Goal: Task Accomplishment & Management: Manage account settings

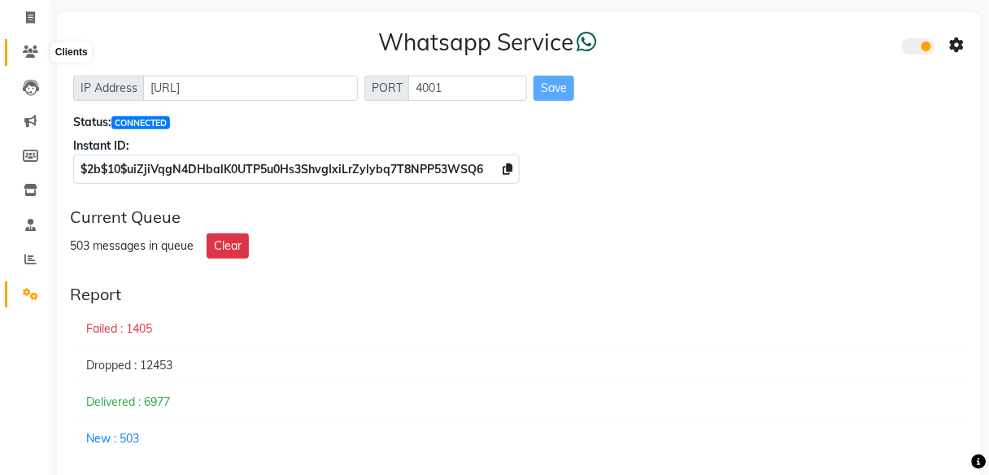
click at [28, 52] on icon at bounding box center [30, 52] width 15 height 12
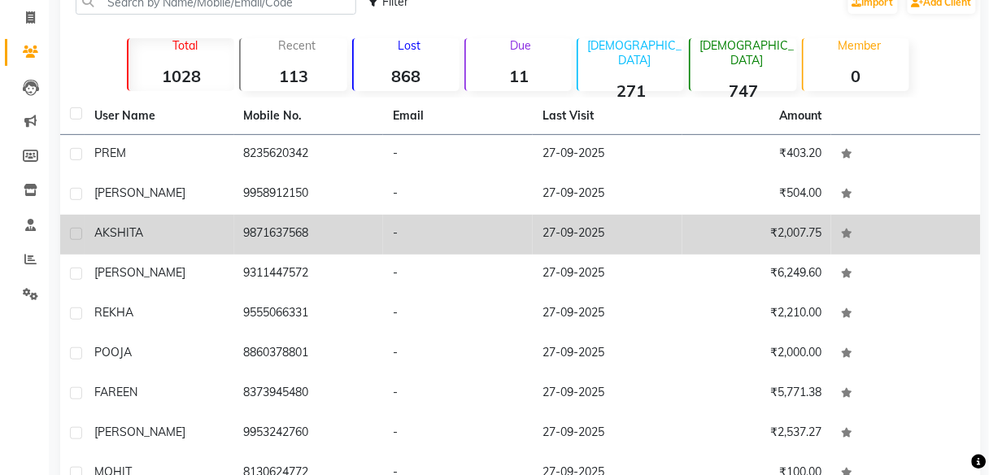
scroll to position [229, 0]
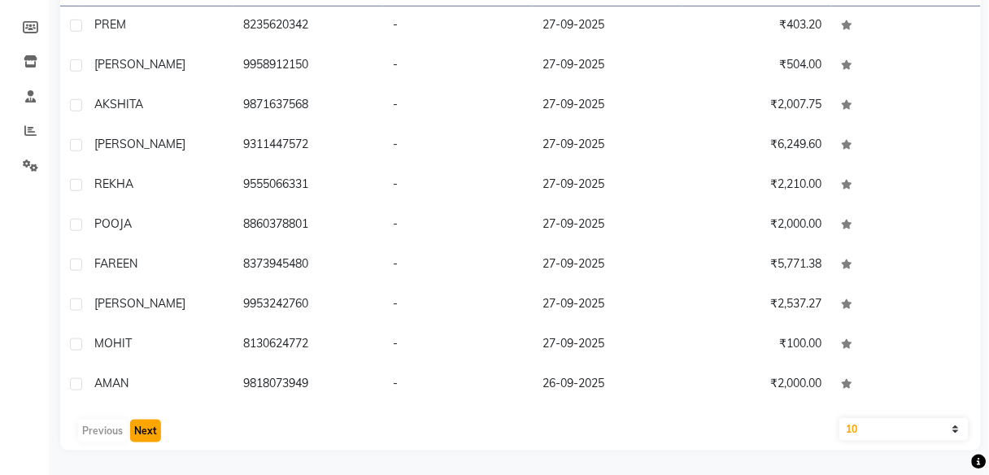
click at [136, 437] on button "Next" at bounding box center [145, 431] width 31 height 23
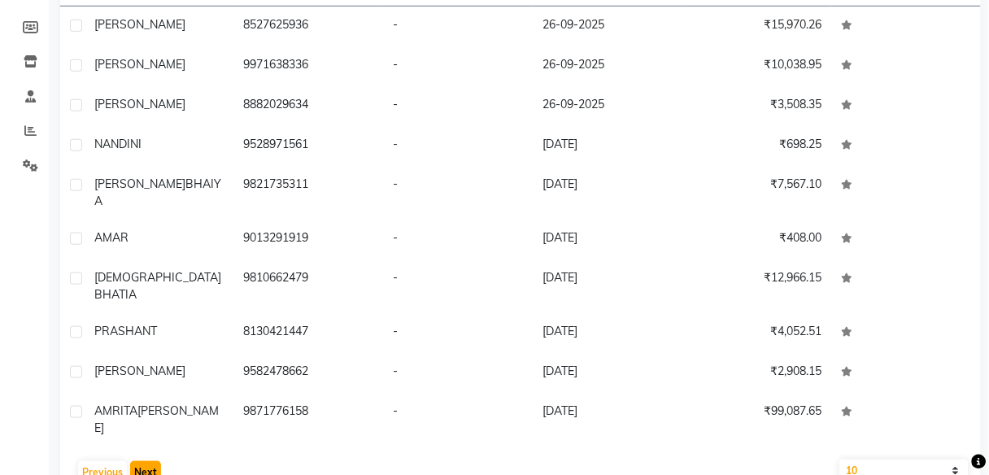
click at [140, 461] on button "Next" at bounding box center [145, 472] width 31 height 23
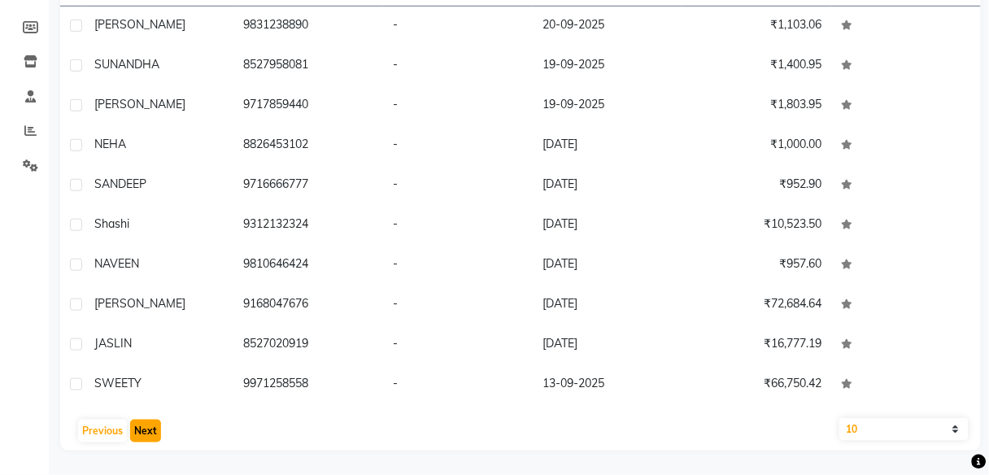
click at [140, 427] on button "Next" at bounding box center [145, 431] width 31 height 23
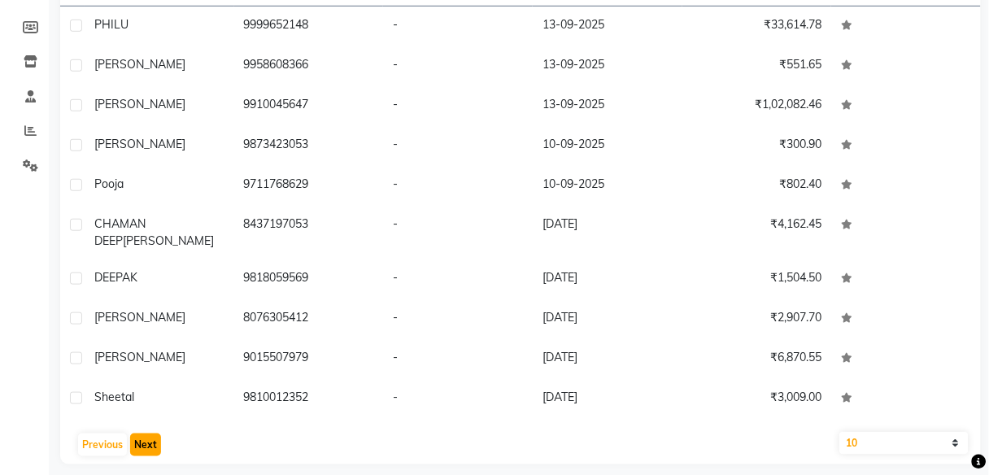
click at [140, 433] on button "Next" at bounding box center [145, 444] width 31 height 23
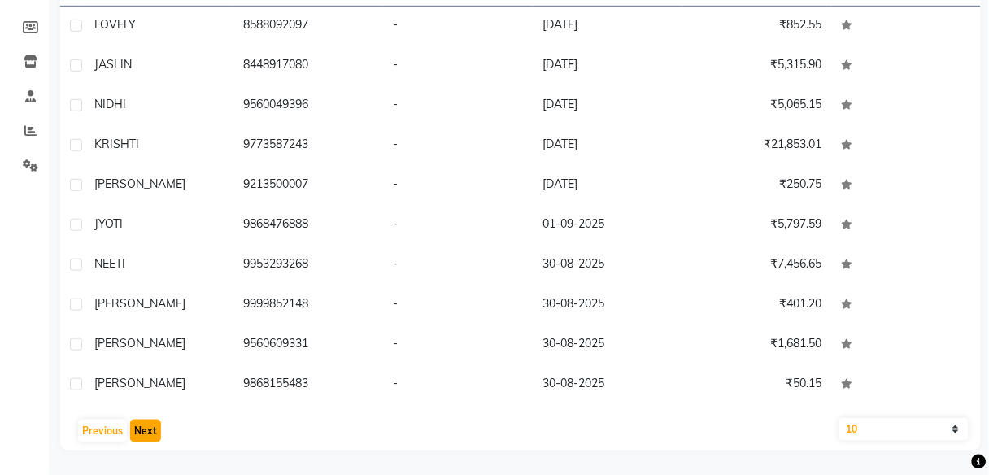
click at [140, 427] on button "Next" at bounding box center [145, 431] width 31 height 23
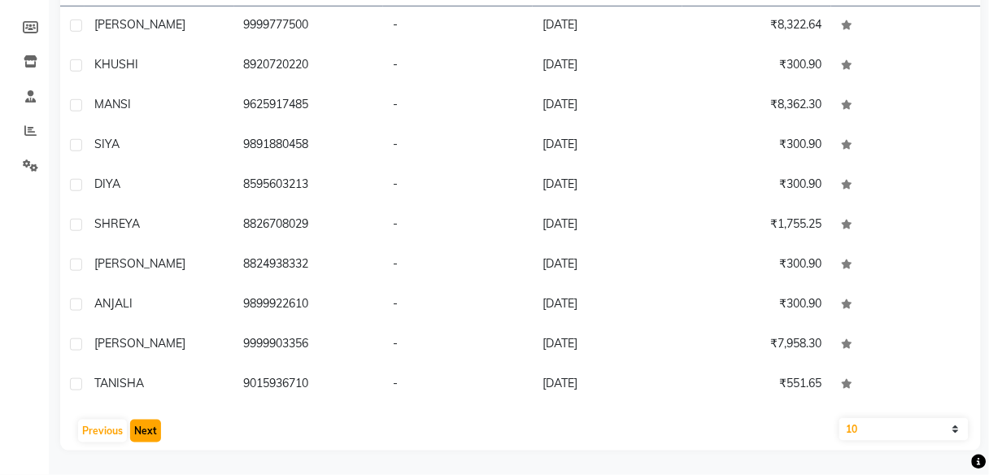
click at [140, 427] on button "Next" at bounding box center [145, 431] width 31 height 23
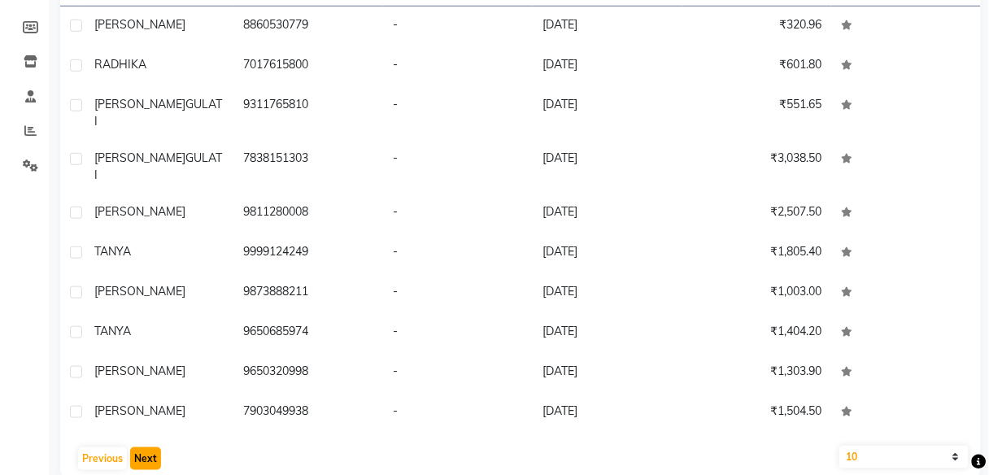
click at [140, 447] on button "Next" at bounding box center [145, 458] width 31 height 23
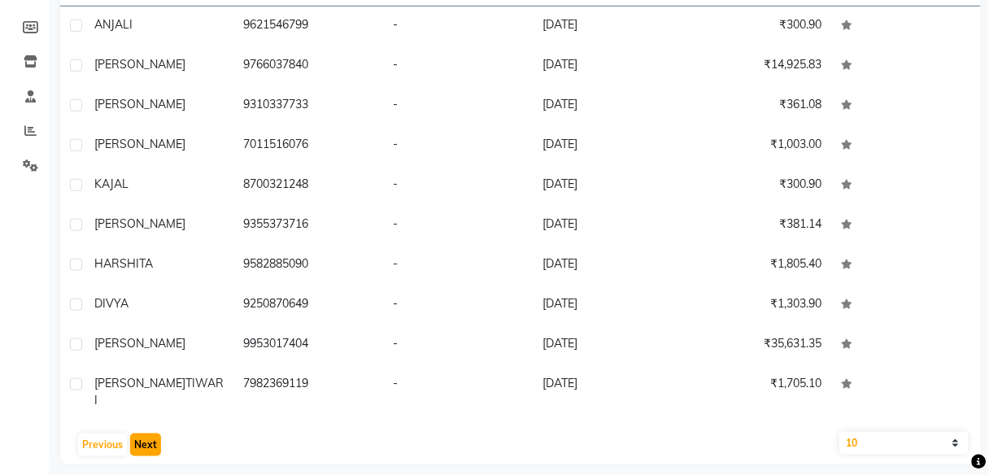
click at [140, 433] on button "Next" at bounding box center [145, 444] width 31 height 23
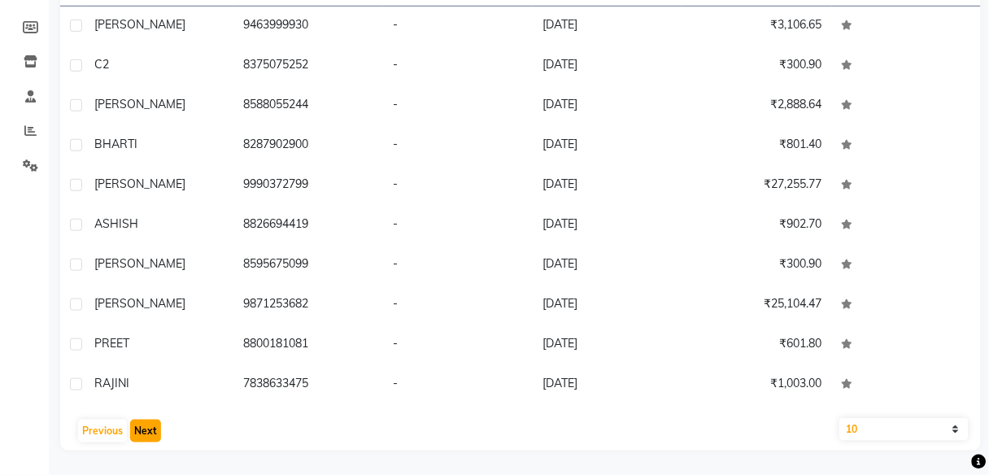
click at [140, 427] on button "Next" at bounding box center [145, 431] width 31 height 23
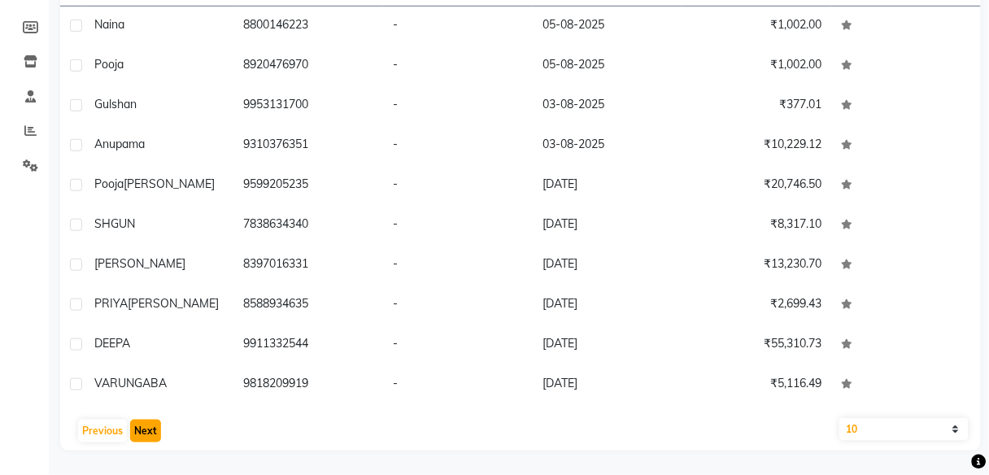
click at [140, 427] on button "Next" at bounding box center [145, 431] width 31 height 23
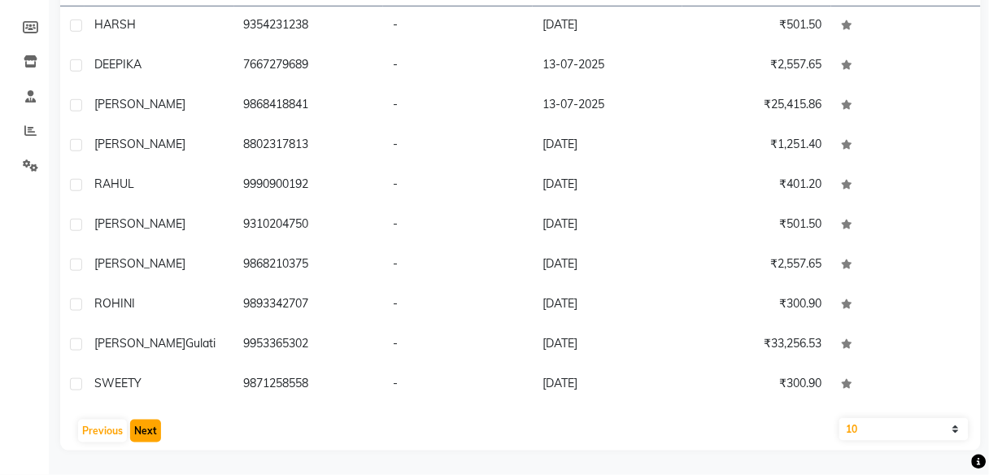
click at [140, 428] on button "Next" at bounding box center [145, 431] width 31 height 23
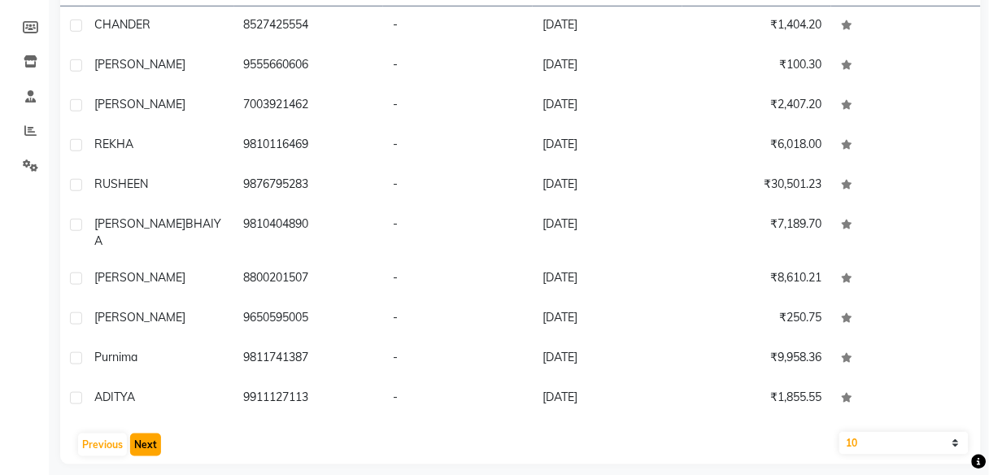
click at [150, 433] on button "Next" at bounding box center [145, 444] width 31 height 23
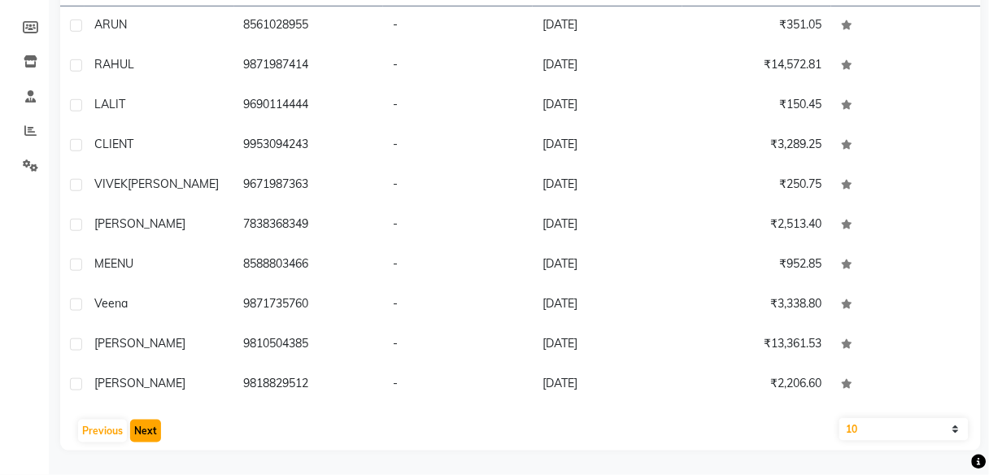
click at [150, 426] on button "Next" at bounding box center [145, 431] width 31 height 23
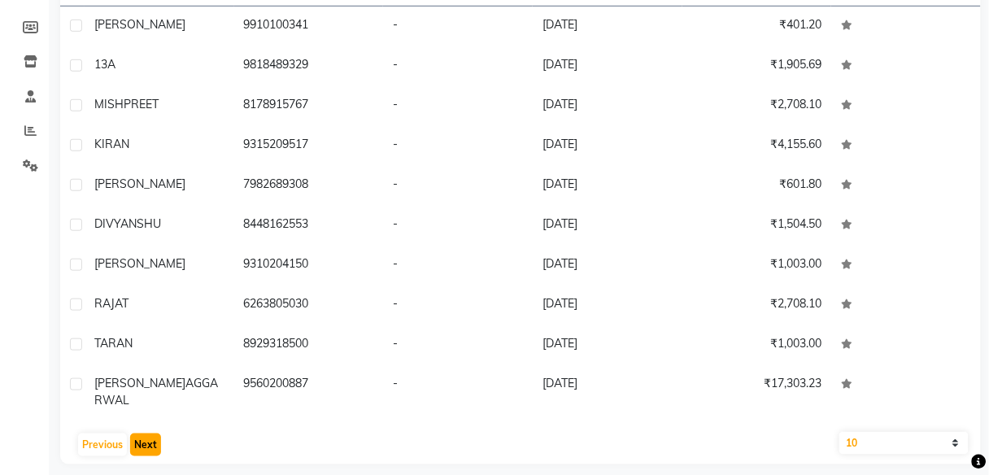
click at [150, 433] on button "Next" at bounding box center [145, 444] width 31 height 23
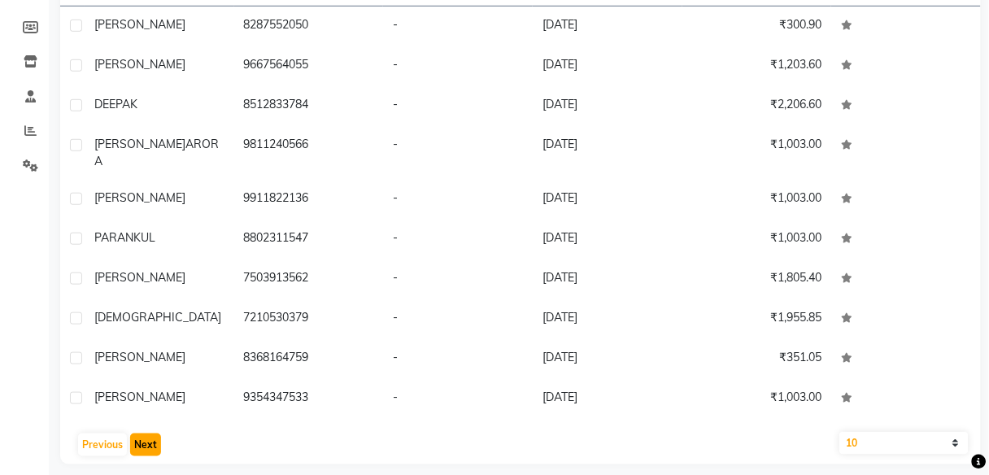
click at [150, 433] on button "Next" at bounding box center [145, 444] width 31 height 23
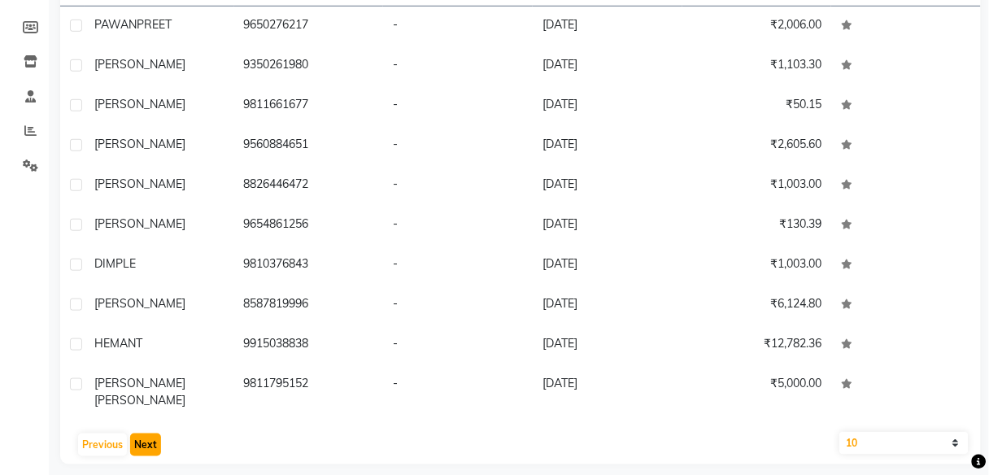
click at [150, 433] on button "Next" at bounding box center [145, 444] width 31 height 23
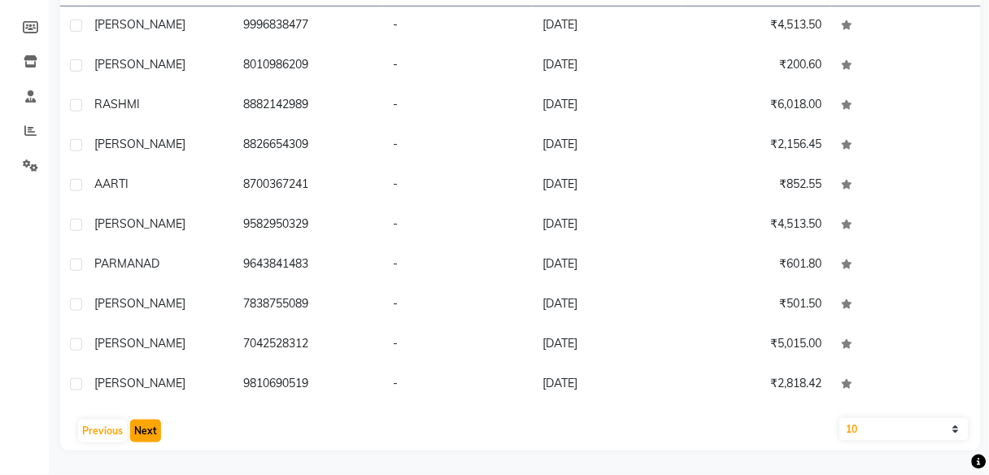
click at [150, 426] on button "Next" at bounding box center [145, 431] width 31 height 23
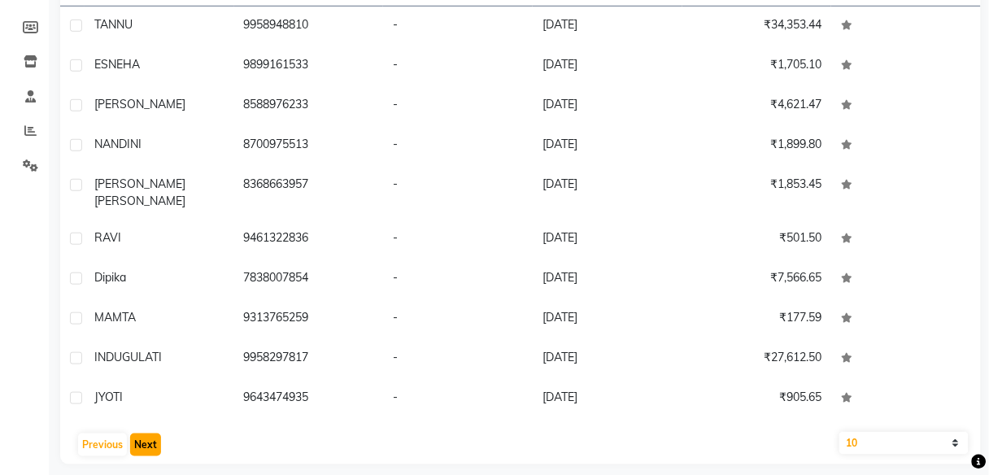
click at [150, 433] on button "Next" at bounding box center [145, 444] width 31 height 23
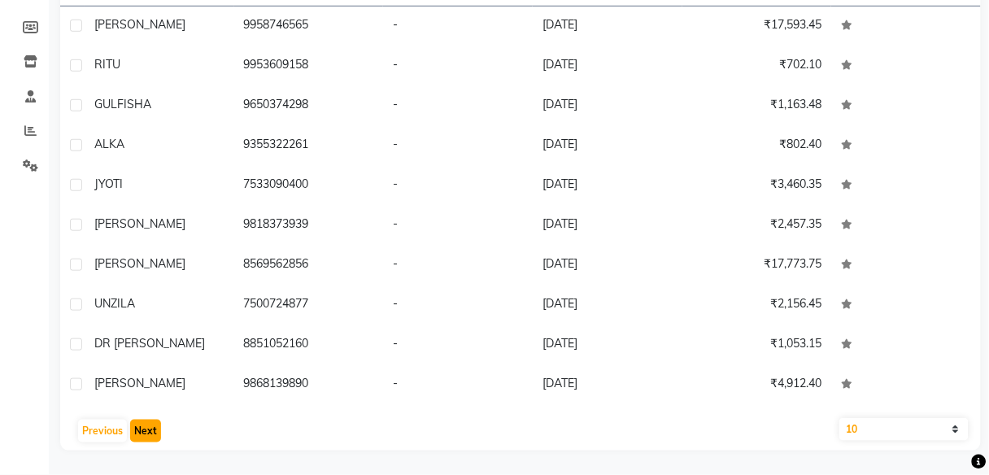
click at [150, 426] on button "Next" at bounding box center [145, 431] width 31 height 23
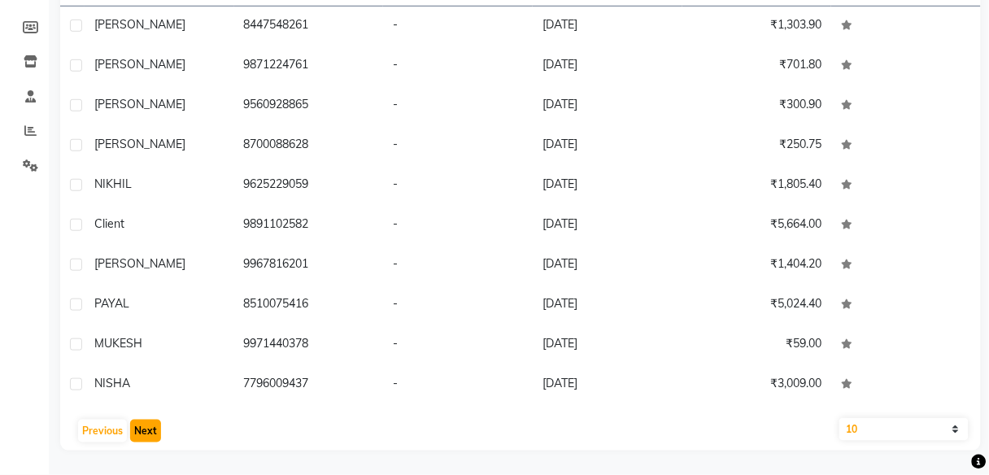
click at [150, 426] on button "Next" at bounding box center [145, 431] width 31 height 23
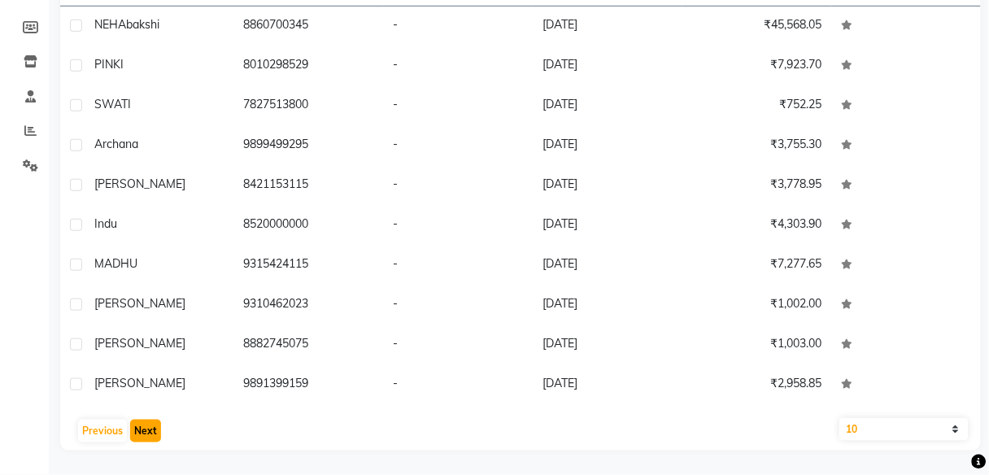
click at [150, 426] on button "Next" at bounding box center [145, 431] width 31 height 23
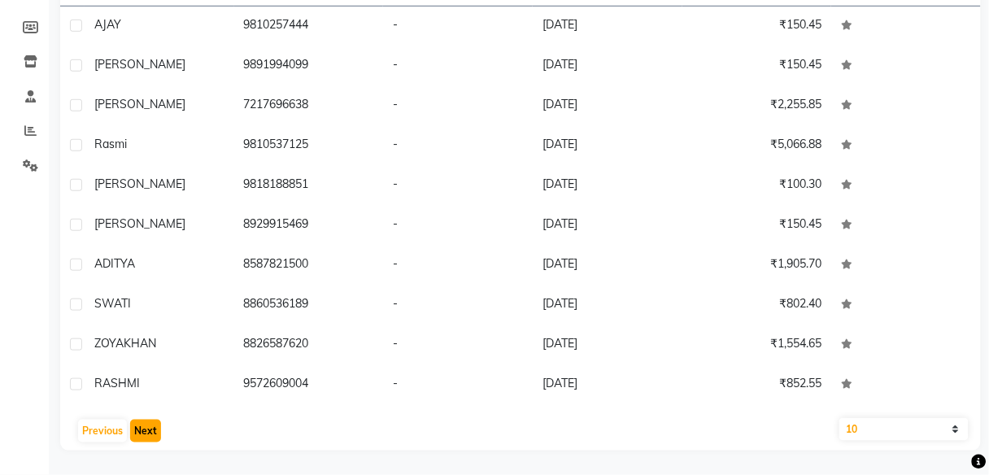
click at [150, 426] on button "Next" at bounding box center [145, 431] width 31 height 23
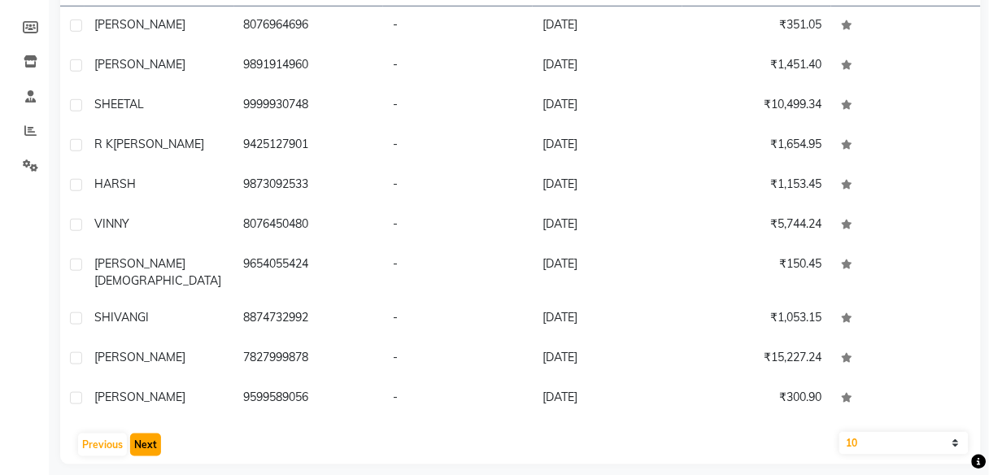
click at [150, 433] on button "Next" at bounding box center [145, 444] width 31 height 23
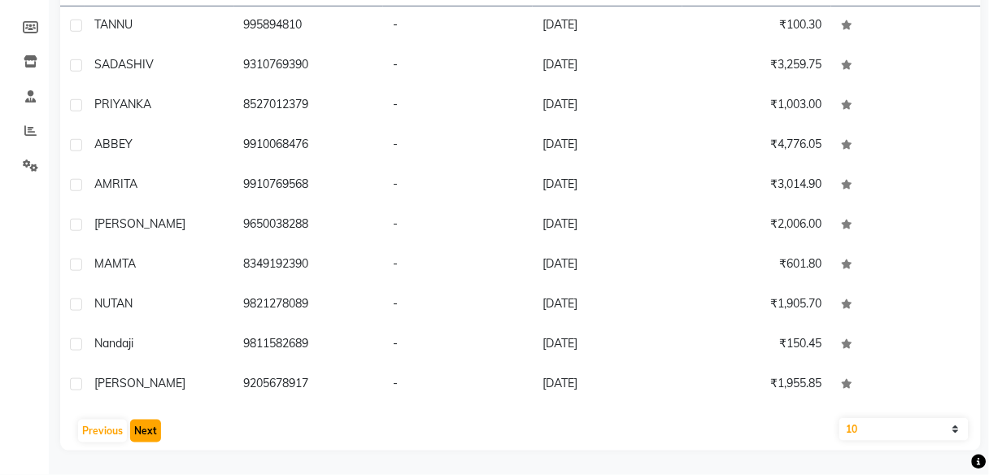
click at [150, 426] on button "Next" at bounding box center [145, 431] width 31 height 23
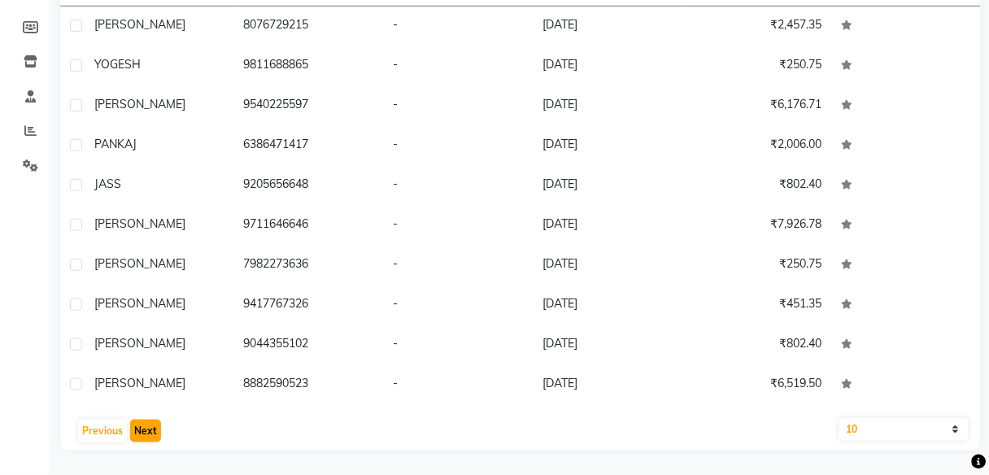
click at [150, 426] on button "Next" at bounding box center [145, 431] width 31 height 23
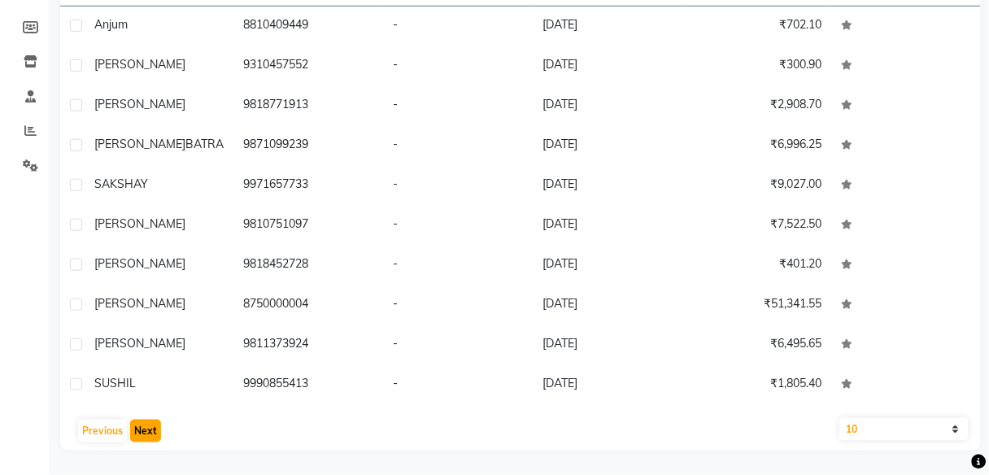
click at [150, 426] on button "Next" at bounding box center [145, 431] width 31 height 23
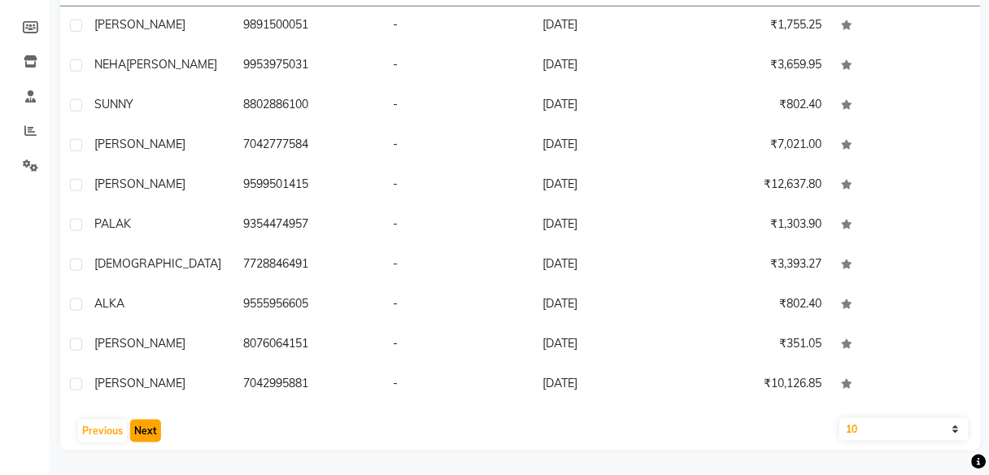
click at [150, 426] on button "Next" at bounding box center [145, 431] width 31 height 23
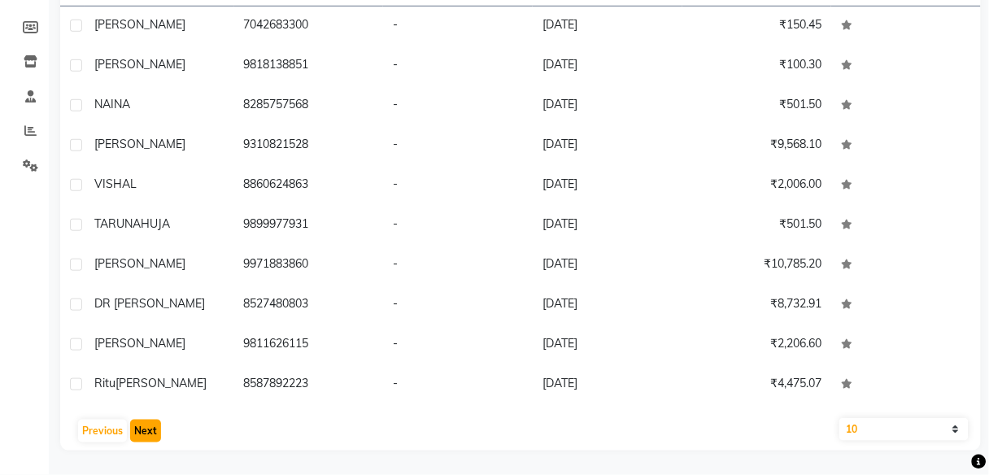
click at [150, 426] on button "Next" at bounding box center [145, 431] width 31 height 23
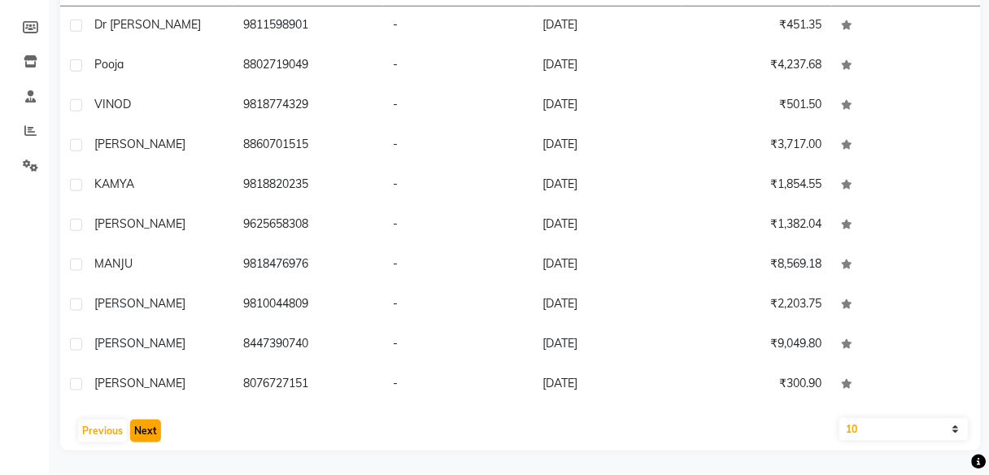
click at [150, 426] on button "Next" at bounding box center [145, 431] width 31 height 23
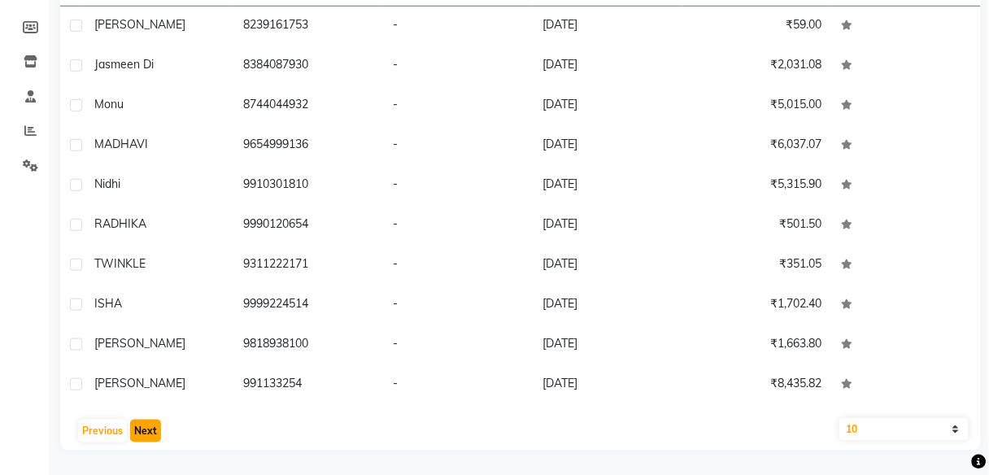
click at [150, 426] on button "Next" at bounding box center [145, 431] width 31 height 23
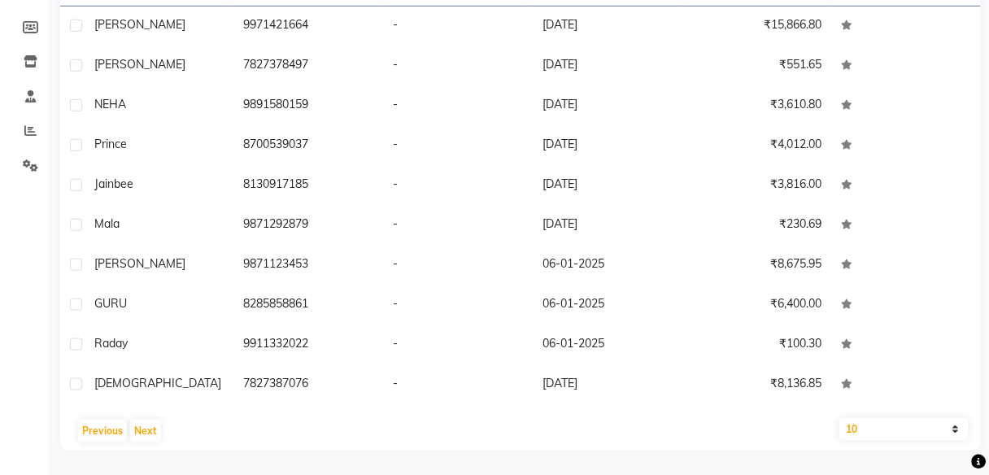
click at [160, 418] on div "Previous Next" at bounding box center [520, 431] width 907 height 26
click at [146, 432] on button "Next" at bounding box center [145, 431] width 31 height 23
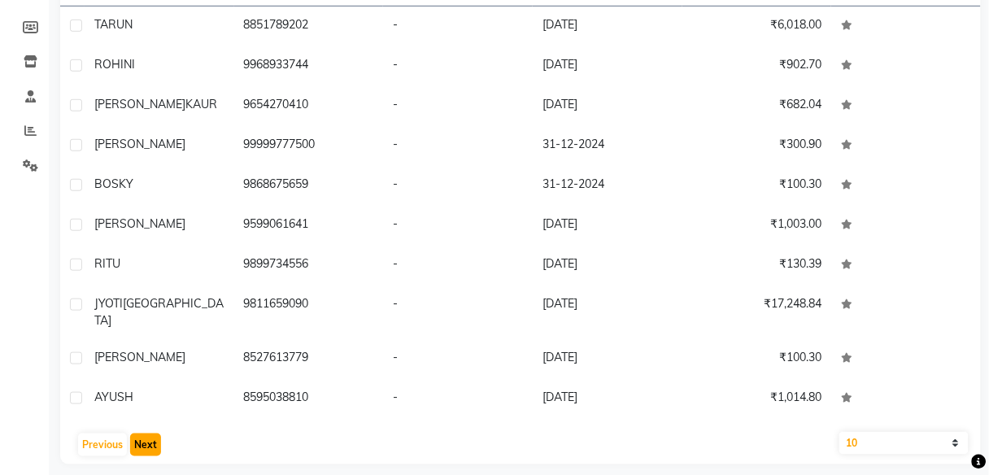
click at [146, 433] on button "Next" at bounding box center [145, 444] width 31 height 23
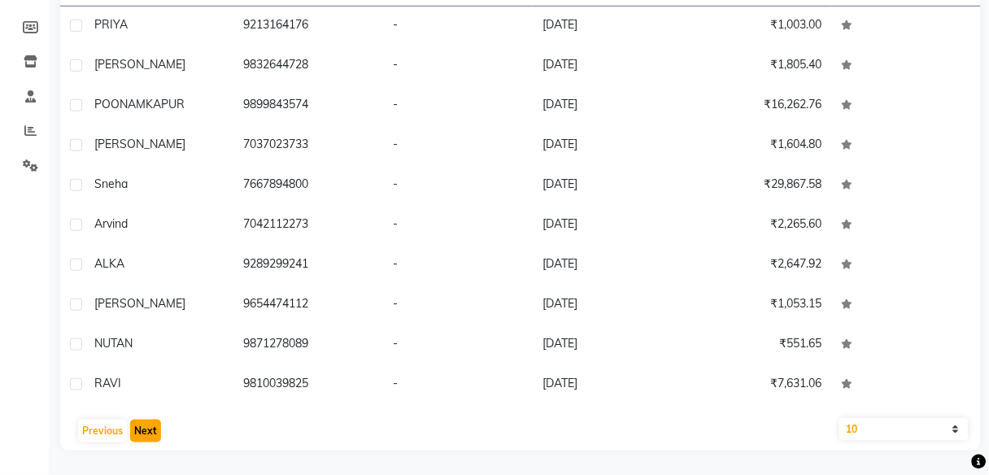
click at [146, 432] on button "Next" at bounding box center [145, 431] width 31 height 23
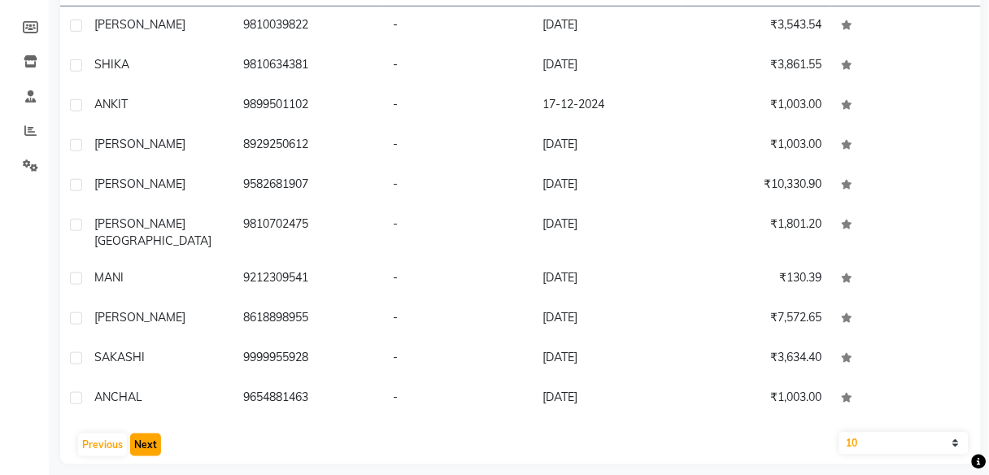
click at [146, 433] on button "Next" at bounding box center [145, 444] width 31 height 23
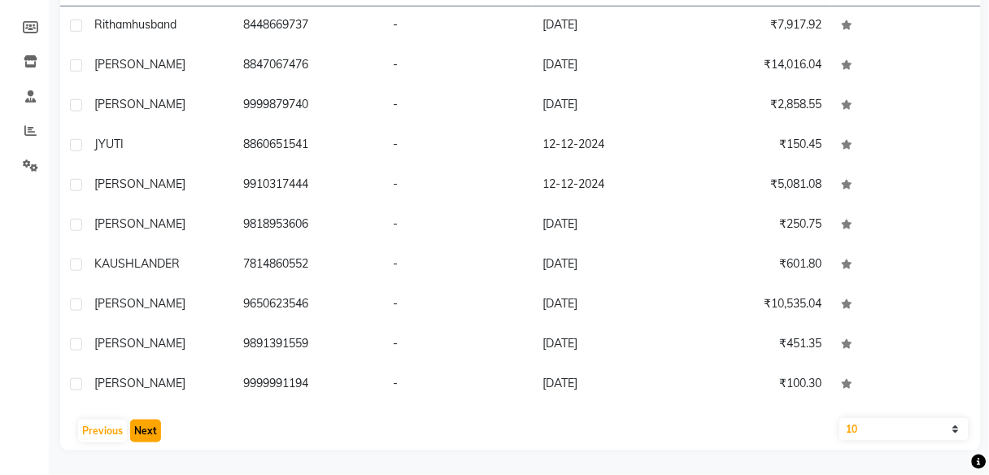
click at [146, 432] on button "Next" at bounding box center [145, 431] width 31 height 23
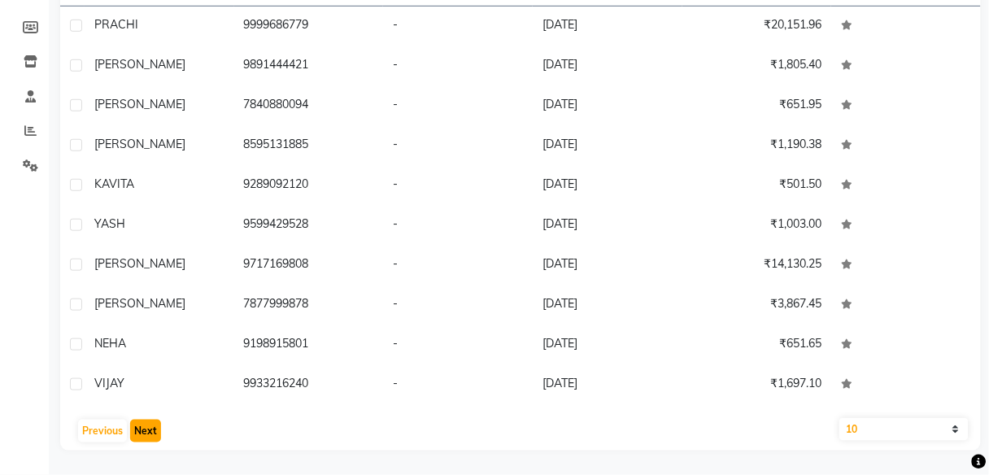
click at [146, 432] on button "Next" at bounding box center [145, 431] width 31 height 23
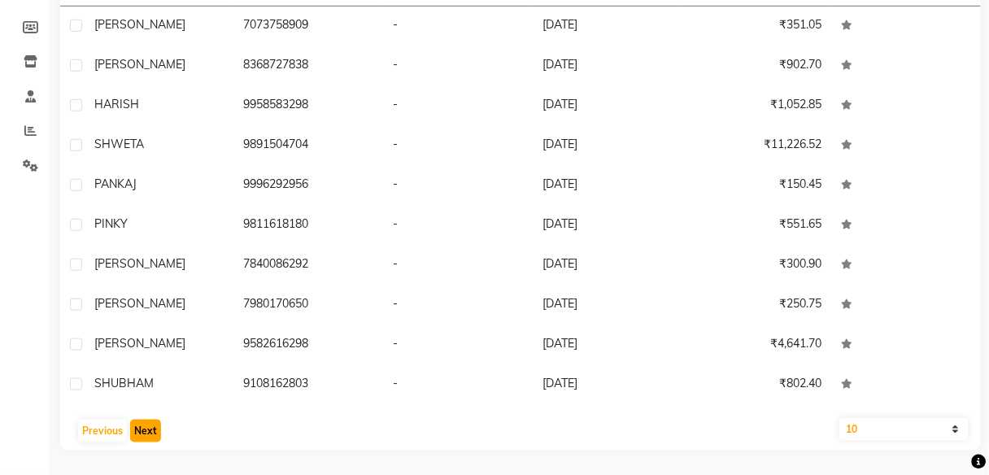
click at [146, 432] on button "Next" at bounding box center [145, 431] width 31 height 23
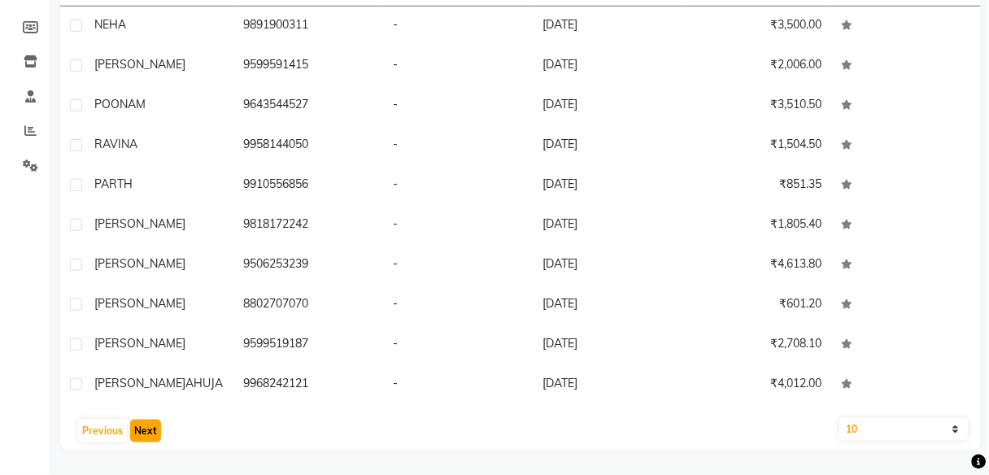
click at [146, 432] on button "Next" at bounding box center [145, 431] width 31 height 23
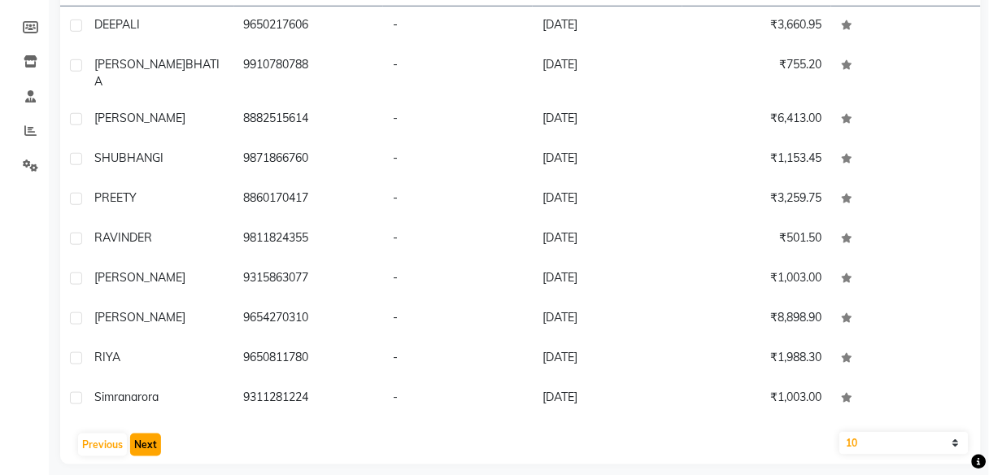
click at [146, 433] on button "Next" at bounding box center [145, 444] width 31 height 23
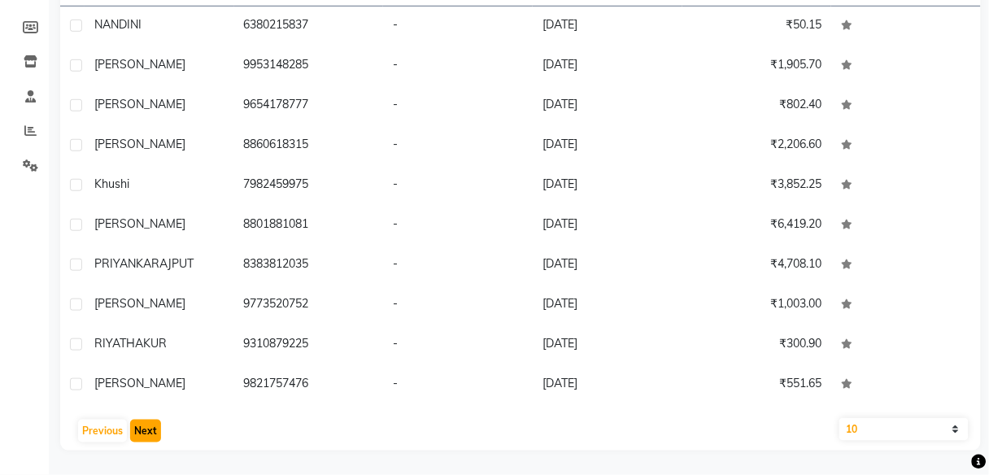
click at [146, 432] on button "Next" at bounding box center [145, 431] width 31 height 23
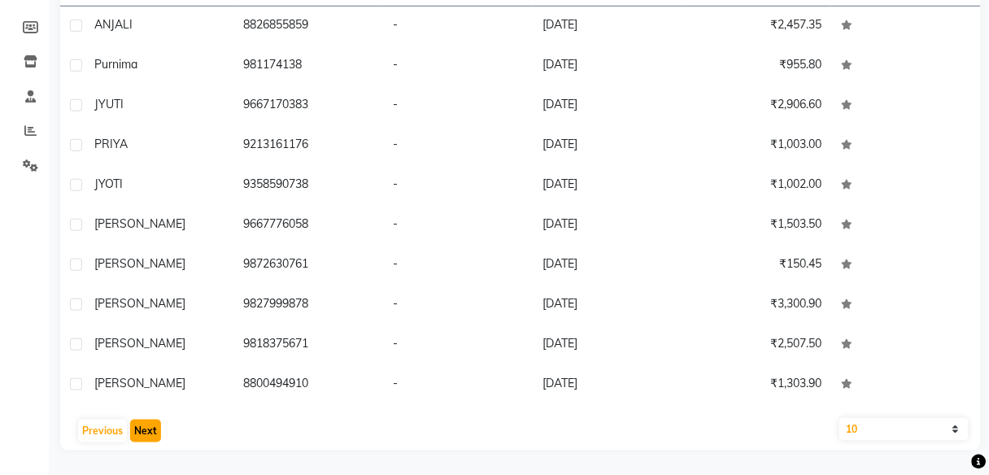
click at [146, 432] on button "Next" at bounding box center [145, 431] width 31 height 23
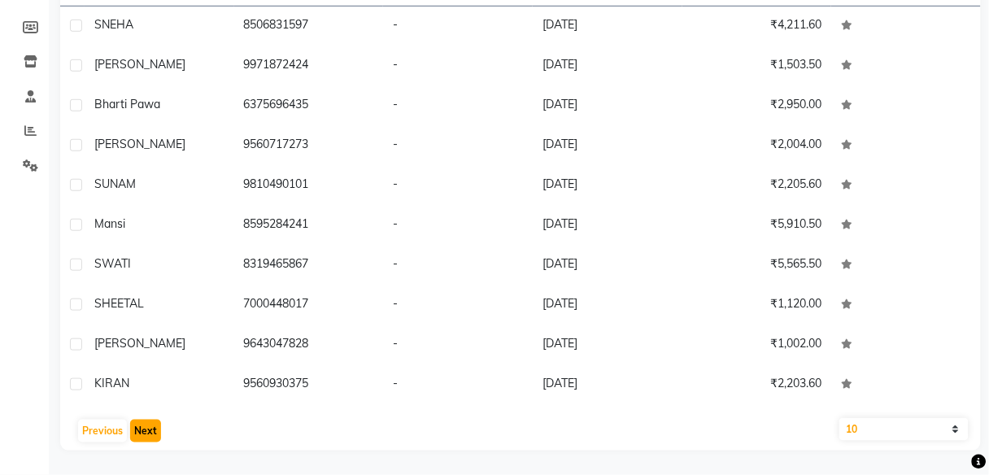
click at [146, 432] on button "Next" at bounding box center [145, 431] width 31 height 23
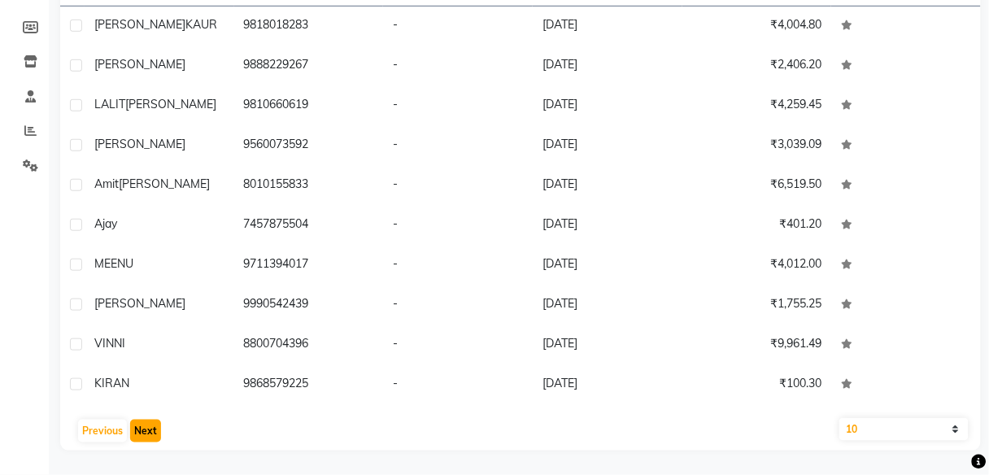
click at [146, 432] on button "Next" at bounding box center [145, 431] width 31 height 23
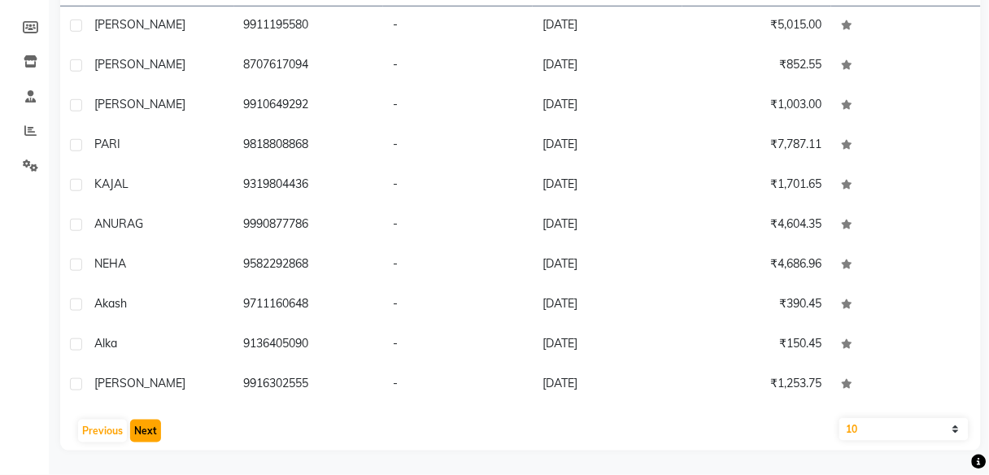
click at [146, 432] on button "Next" at bounding box center [145, 431] width 31 height 23
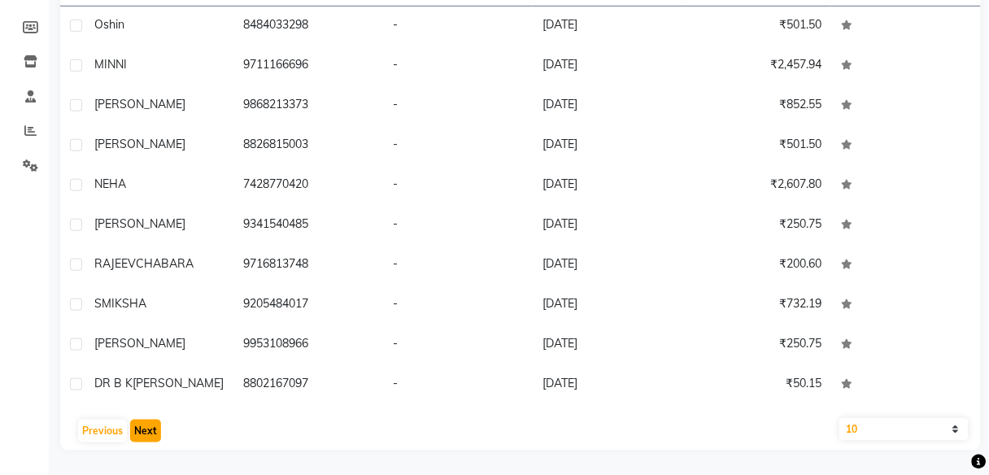
click at [146, 432] on button "Next" at bounding box center [145, 431] width 31 height 23
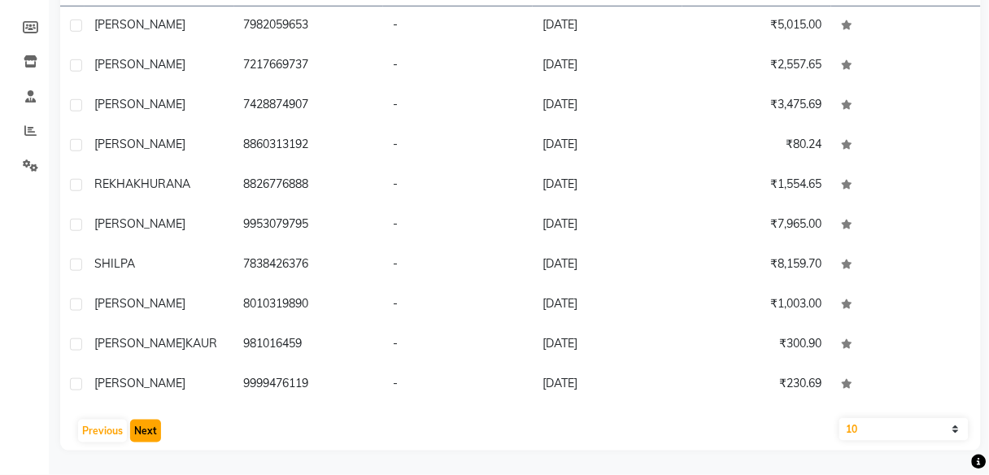
click at [146, 432] on button "Next" at bounding box center [145, 431] width 31 height 23
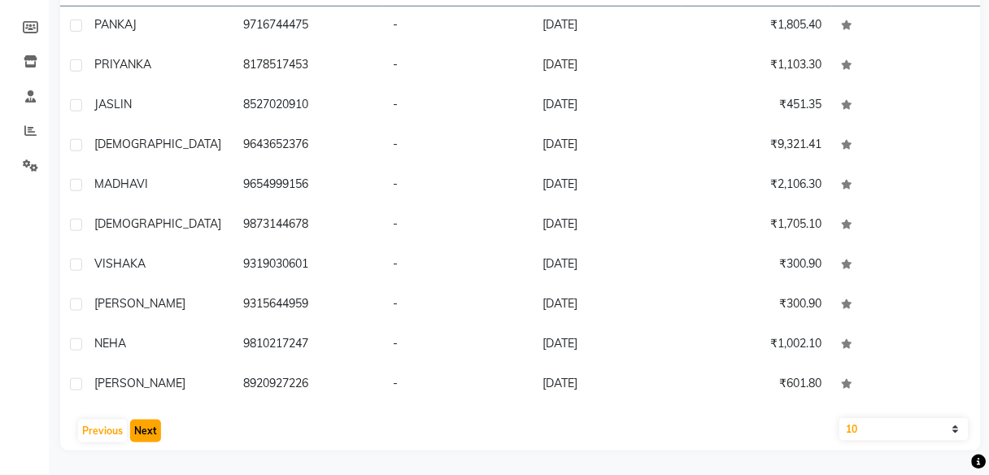
click at [146, 432] on button "Next" at bounding box center [145, 431] width 31 height 23
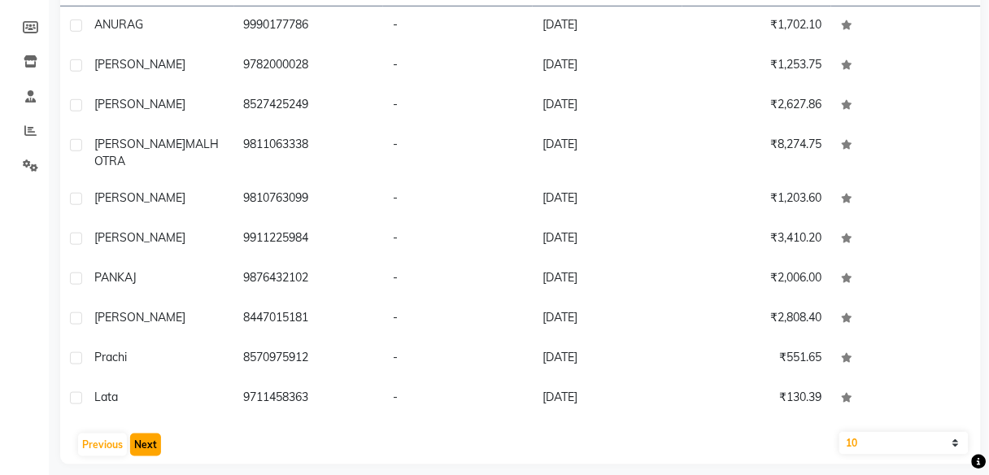
click at [146, 433] on button "Next" at bounding box center [145, 444] width 31 height 23
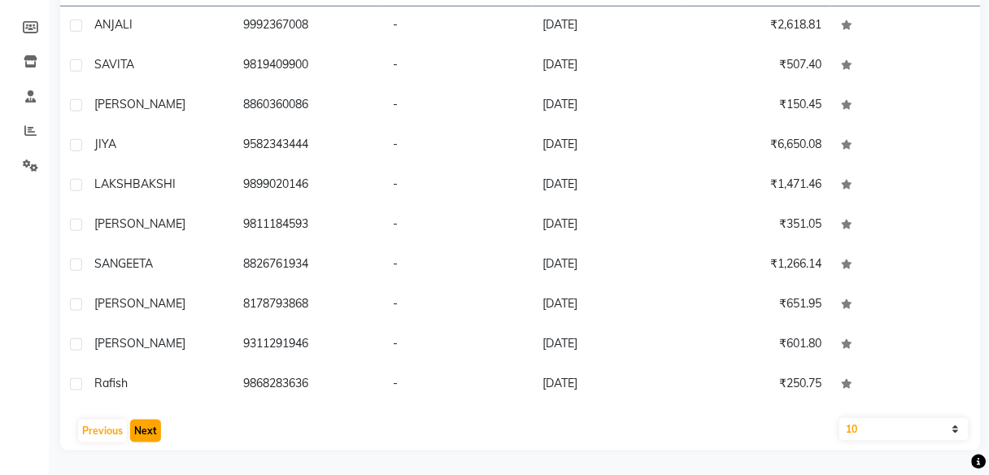
click at [151, 425] on button "Next" at bounding box center [145, 431] width 31 height 23
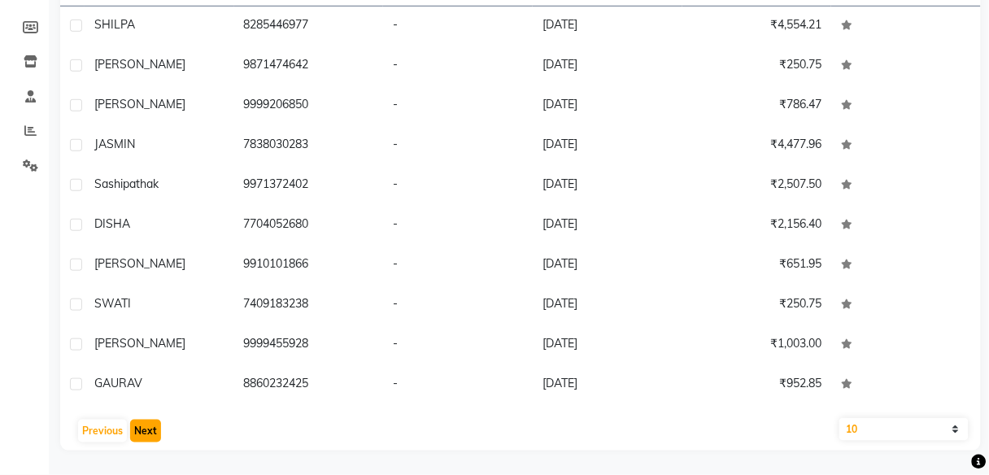
click at [151, 425] on button "Next" at bounding box center [145, 431] width 31 height 23
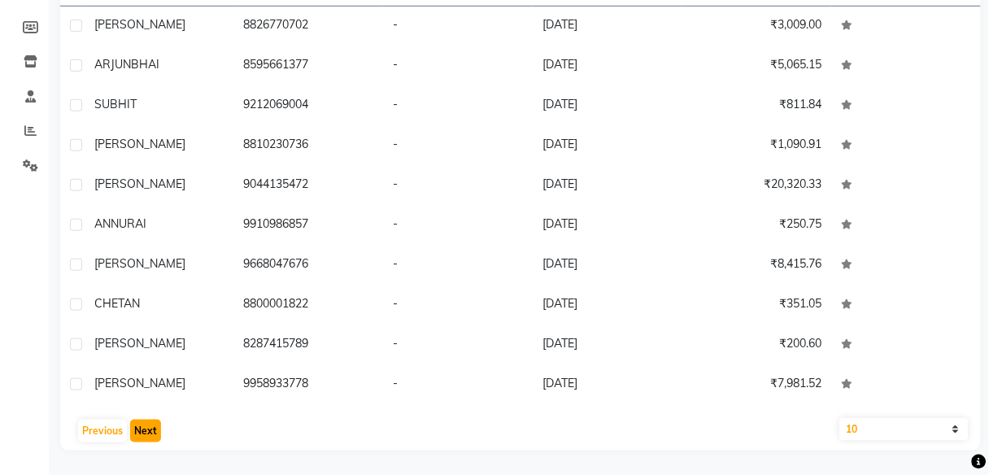
click at [151, 425] on button "Next" at bounding box center [145, 431] width 31 height 23
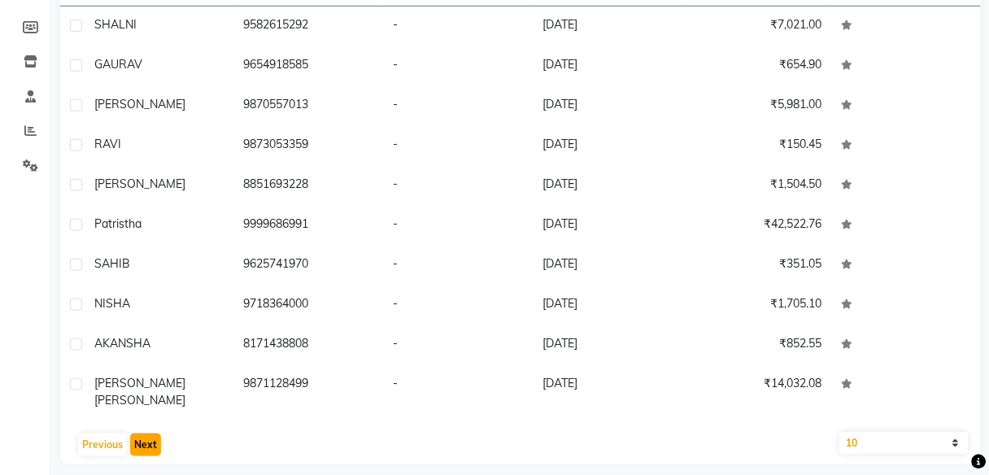
click at [151, 433] on button "Next" at bounding box center [145, 444] width 31 height 23
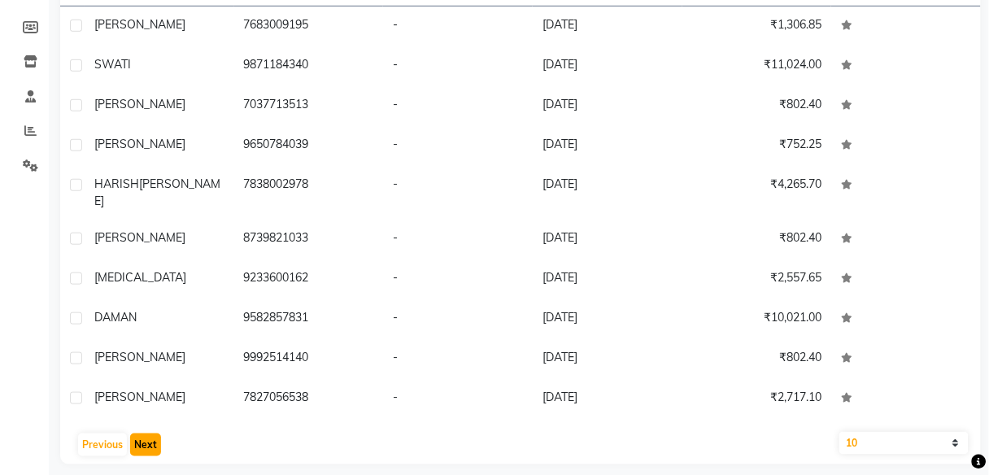
click at [151, 433] on button "Next" at bounding box center [145, 444] width 31 height 23
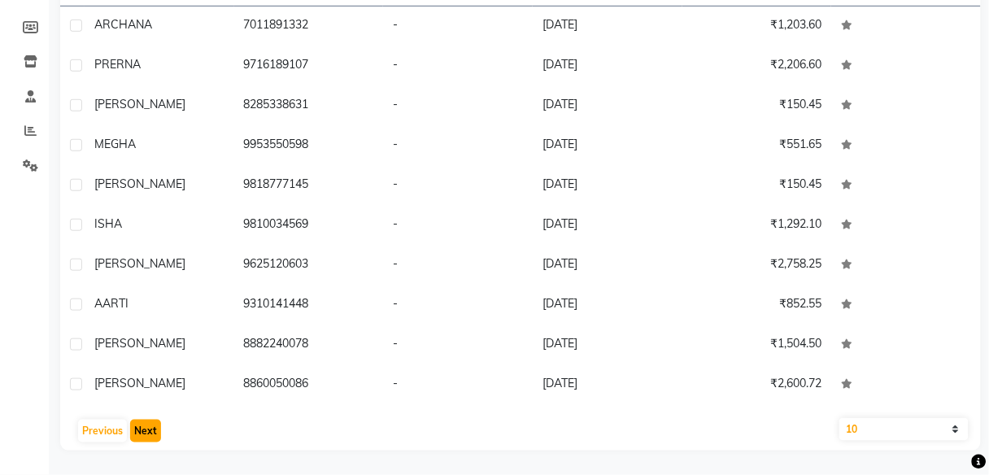
click at [151, 425] on button "Next" at bounding box center [145, 431] width 31 height 23
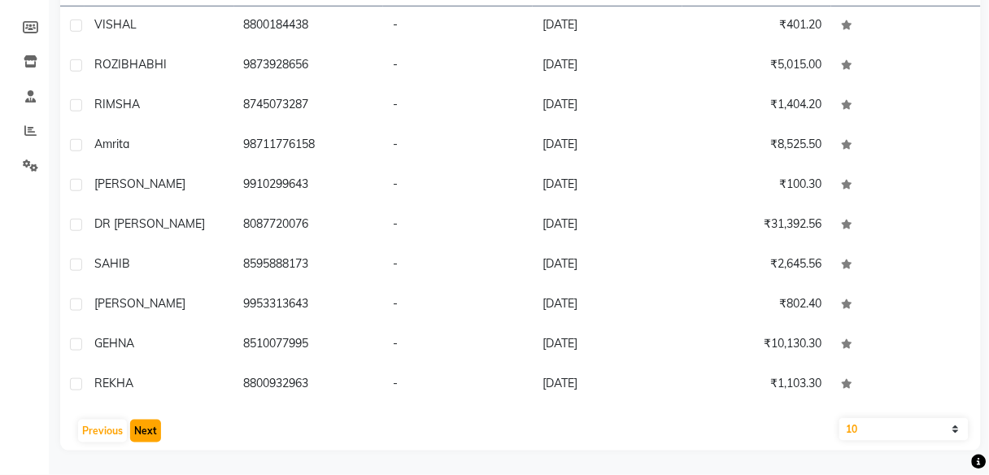
click at [151, 425] on button "Next" at bounding box center [145, 431] width 31 height 23
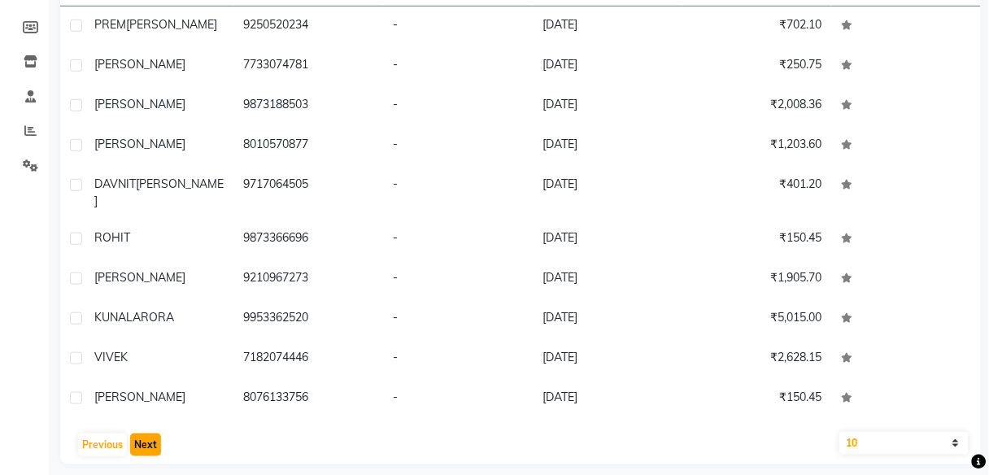
click at [151, 433] on button "Next" at bounding box center [145, 444] width 31 height 23
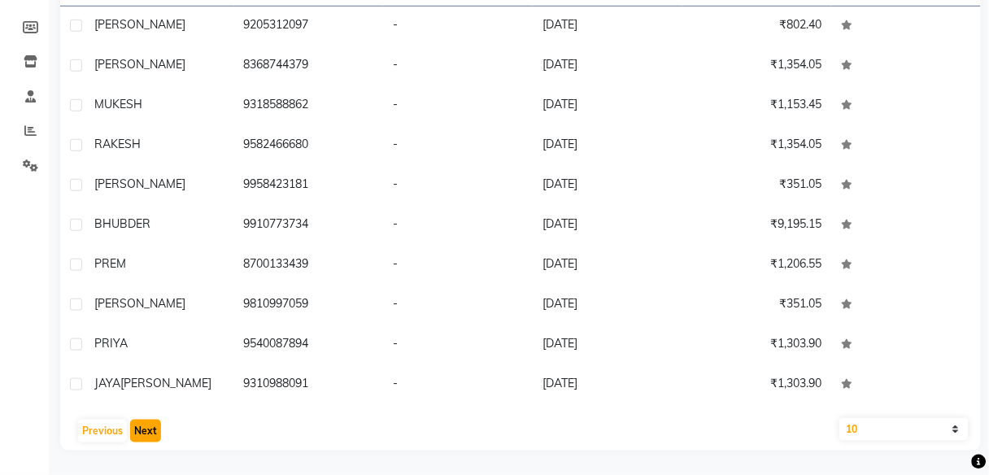
click at [151, 425] on button "Next" at bounding box center [145, 431] width 31 height 23
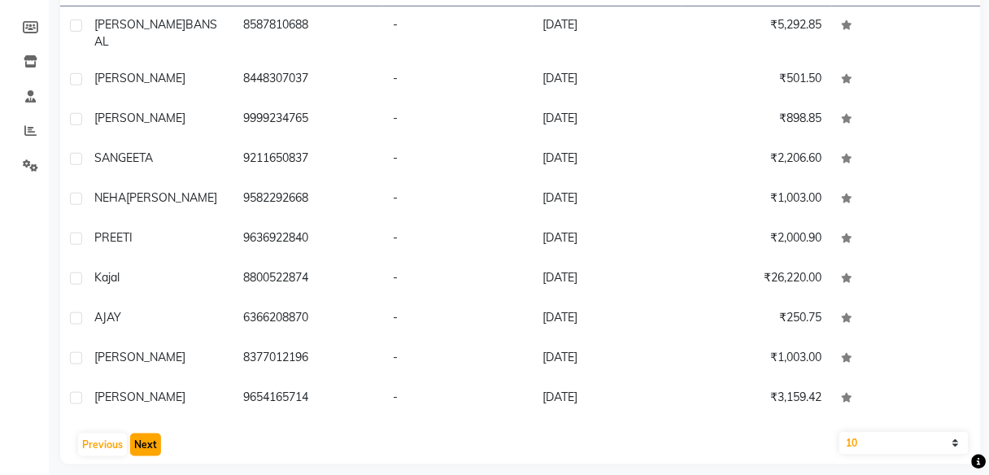
click at [150, 433] on button "Next" at bounding box center [145, 444] width 31 height 23
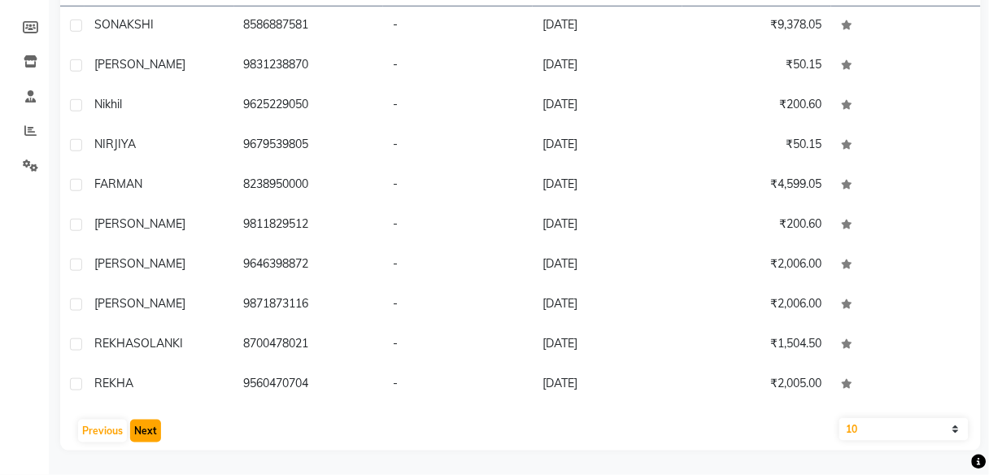
click at [150, 420] on button "Next" at bounding box center [145, 431] width 31 height 23
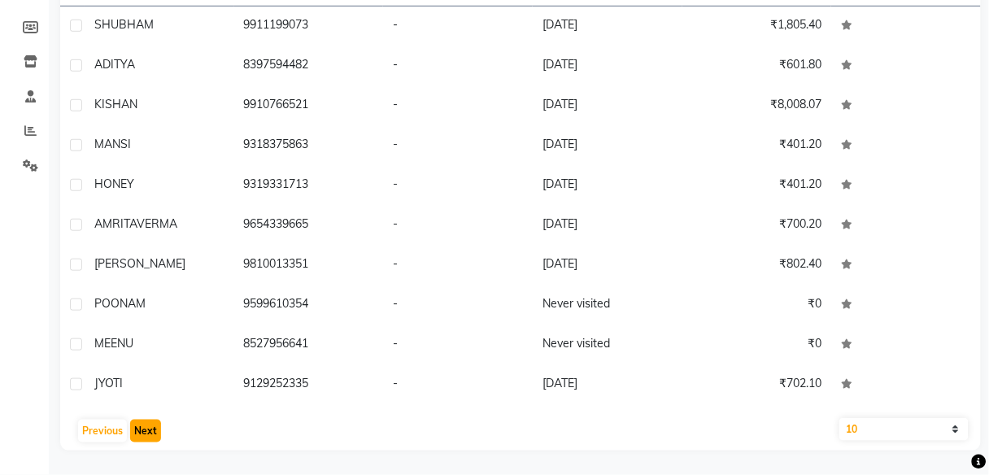
click at [150, 420] on button "Next" at bounding box center [145, 431] width 31 height 23
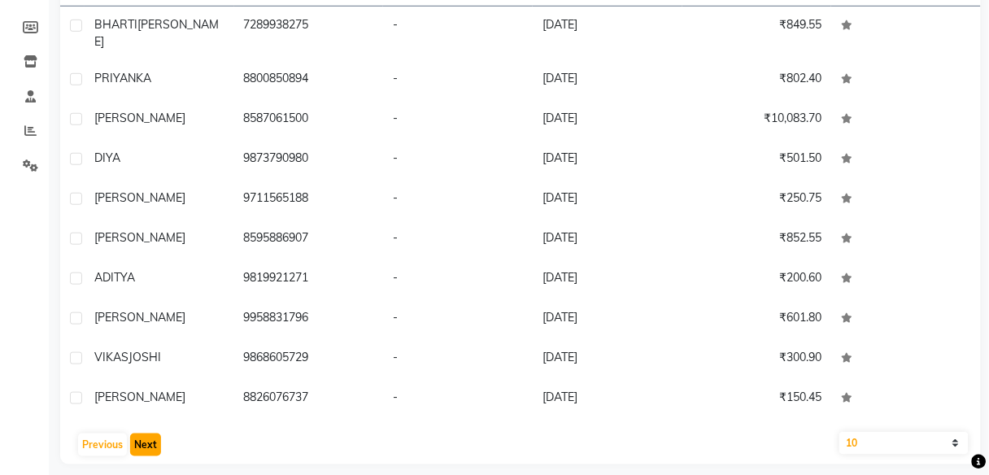
click at [150, 433] on button "Next" at bounding box center [145, 444] width 31 height 23
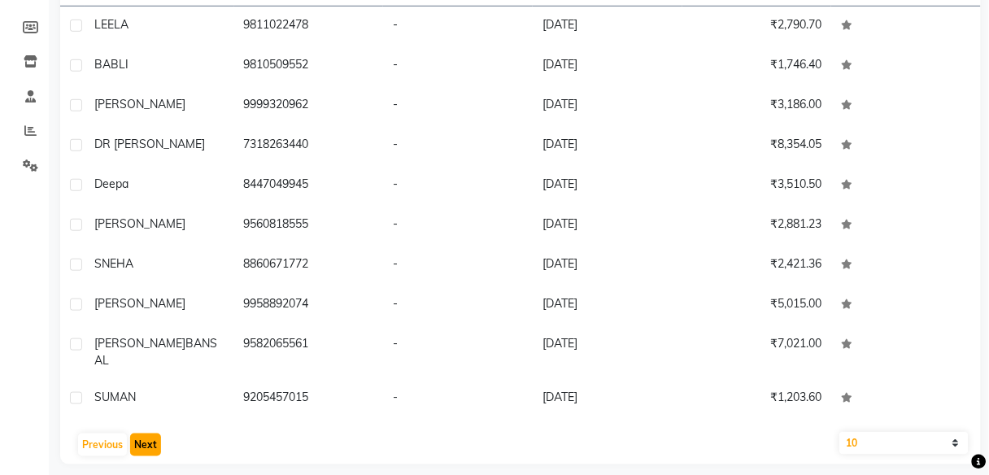
click at [150, 433] on button "Next" at bounding box center [145, 444] width 31 height 23
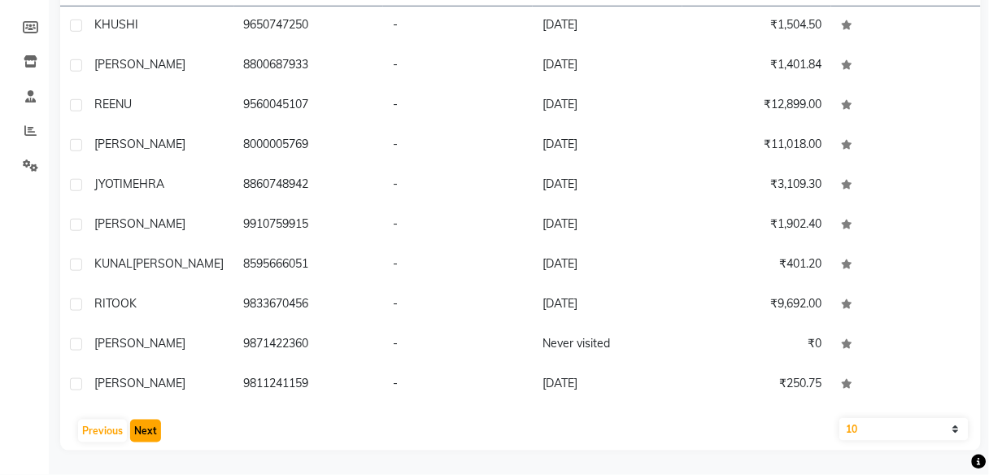
click at [150, 420] on button "Next" at bounding box center [145, 431] width 31 height 23
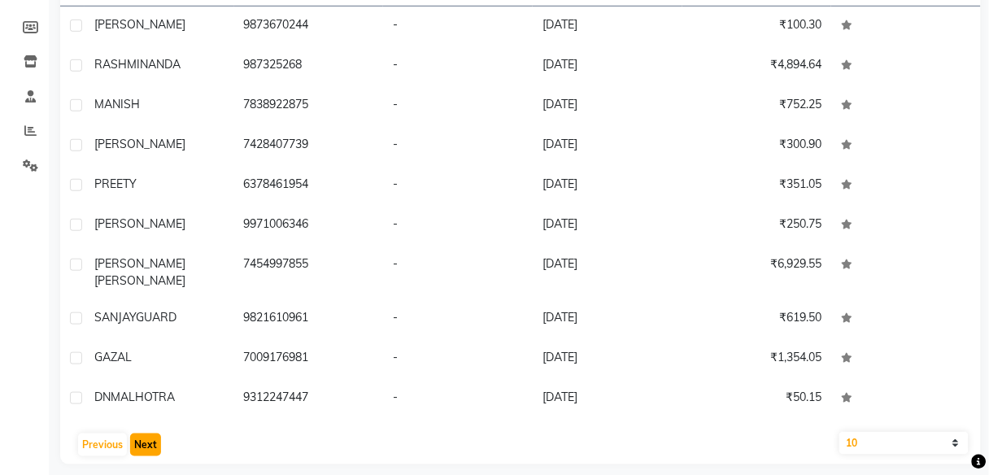
click at [150, 433] on button "Next" at bounding box center [145, 444] width 31 height 23
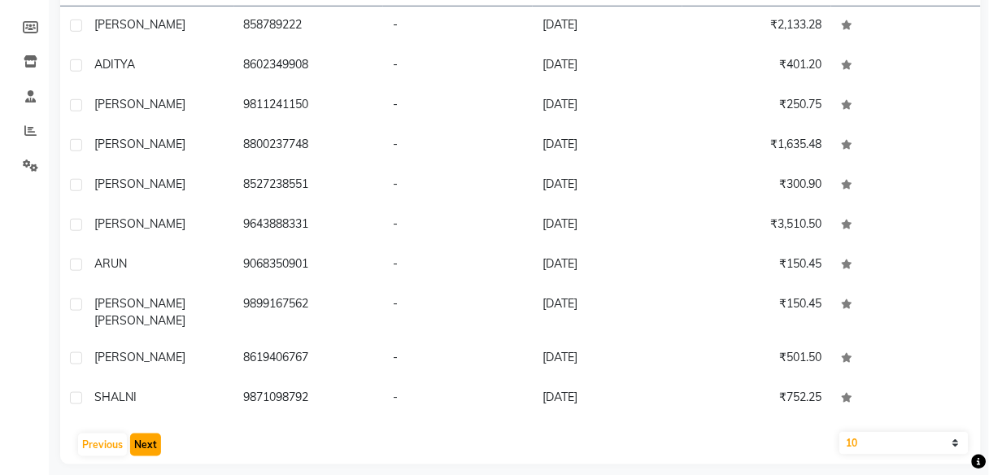
click at [144, 433] on button "Next" at bounding box center [145, 444] width 31 height 23
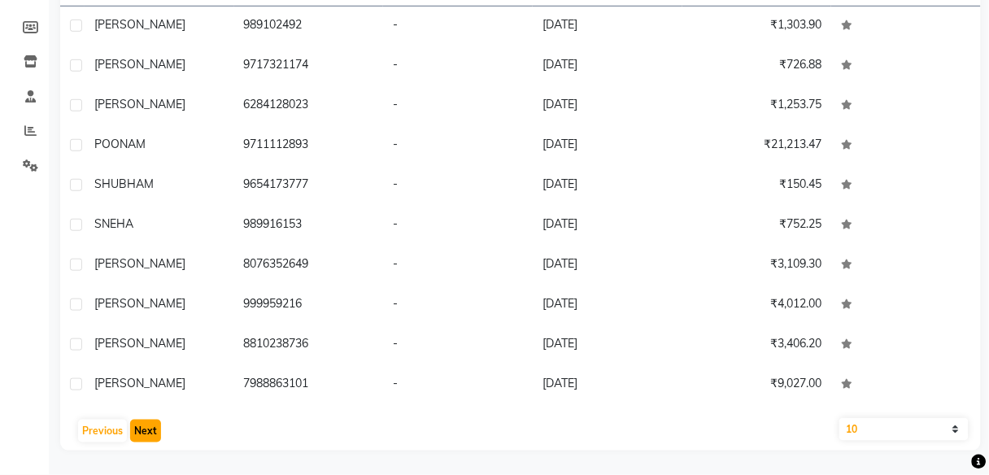
click at [144, 431] on button "Next" at bounding box center [145, 431] width 31 height 23
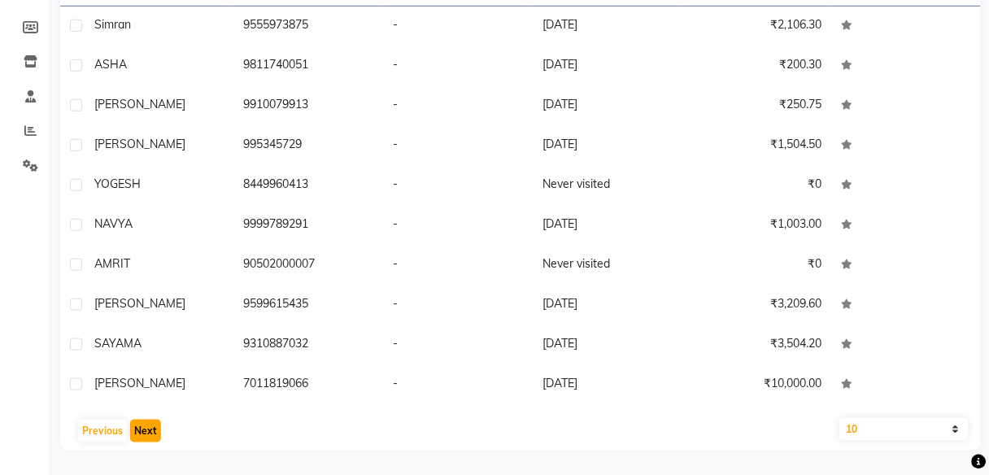
click at [144, 431] on button "Next" at bounding box center [145, 431] width 31 height 23
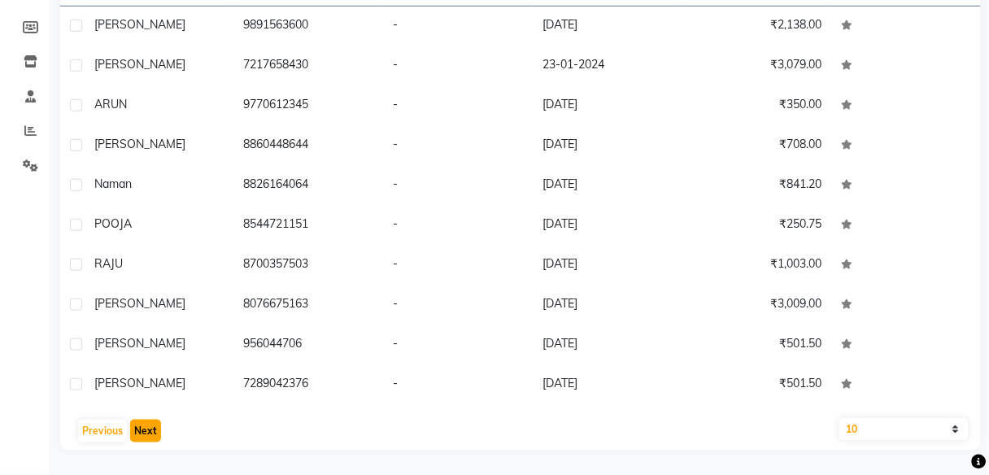
click at [144, 431] on button "Next" at bounding box center [145, 431] width 31 height 23
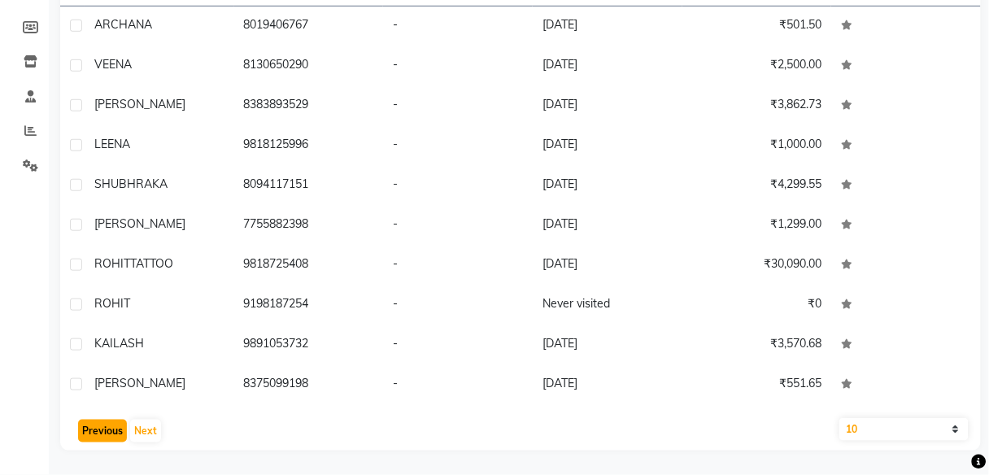
click at [101, 420] on button "Previous" at bounding box center [102, 431] width 49 height 23
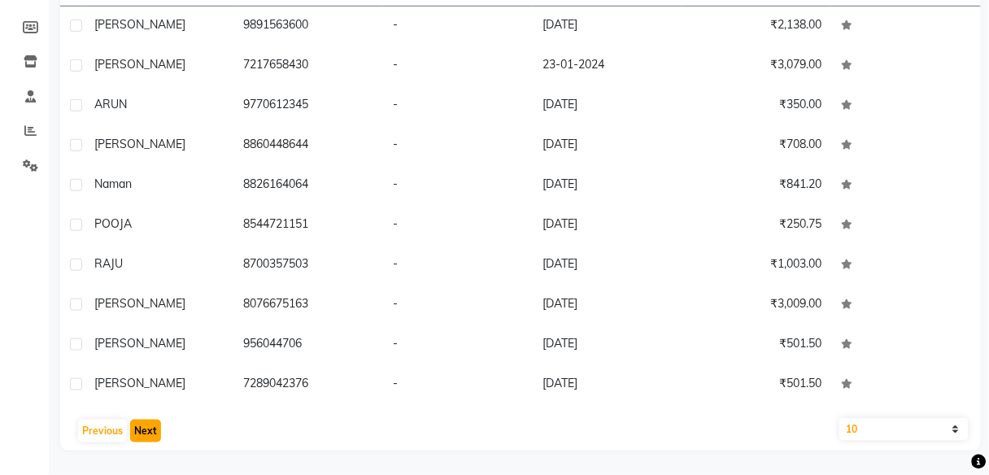
click at [146, 425] on button "Next" at bounding box center [145, 431] width 31 height 23
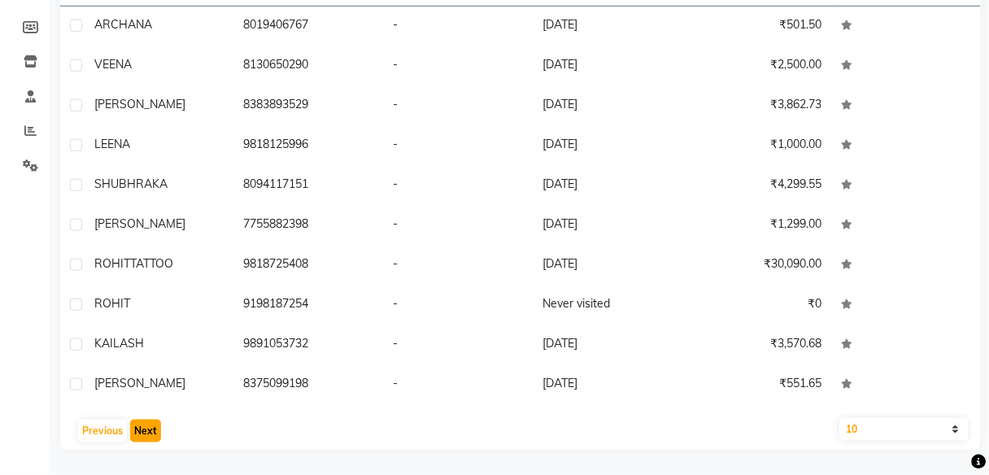
click at [146, 425] on button "Next" at bounding box center [145, 431] width 31 height 23
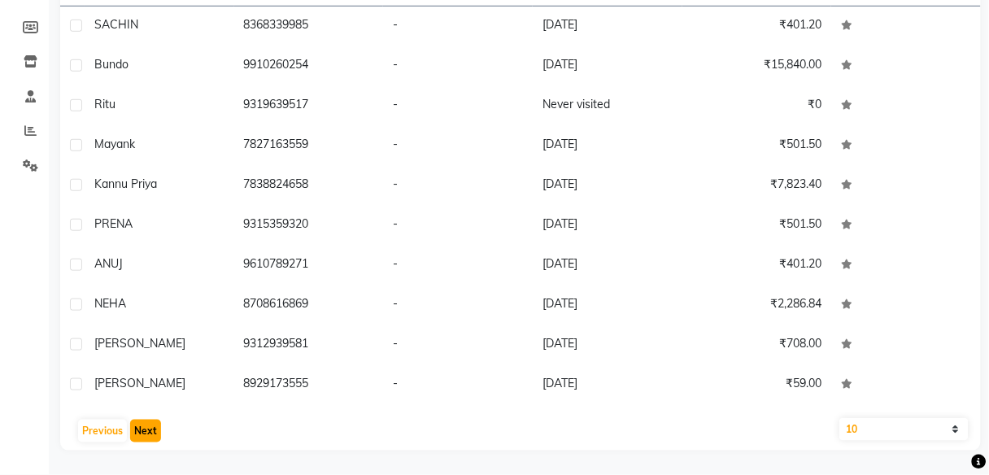
click at [143, 426] on button "Next" at bounding box center [145, 431] width 31 height 23
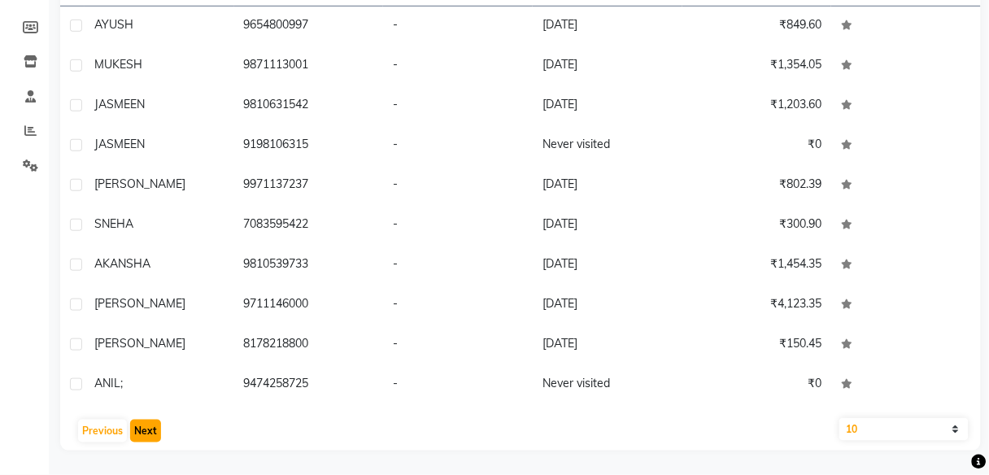
click at [143, 426] on button "Next" at bounding box center [145, 431] width 31 height 23
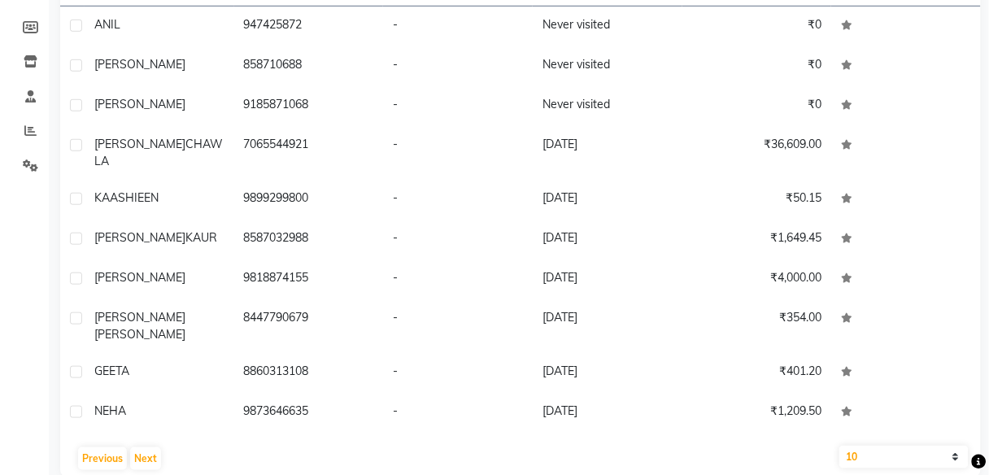
click at [472, 446] on div "Previous Next" at bounding box center [520, 459] width 907 height 26
click at [324, 446] on div "Previous Next" at bounding box center [520, 459] width 907 height 26
click at [155, 447] on button "Next" at bounding box center [145, 458] width 31 height 23
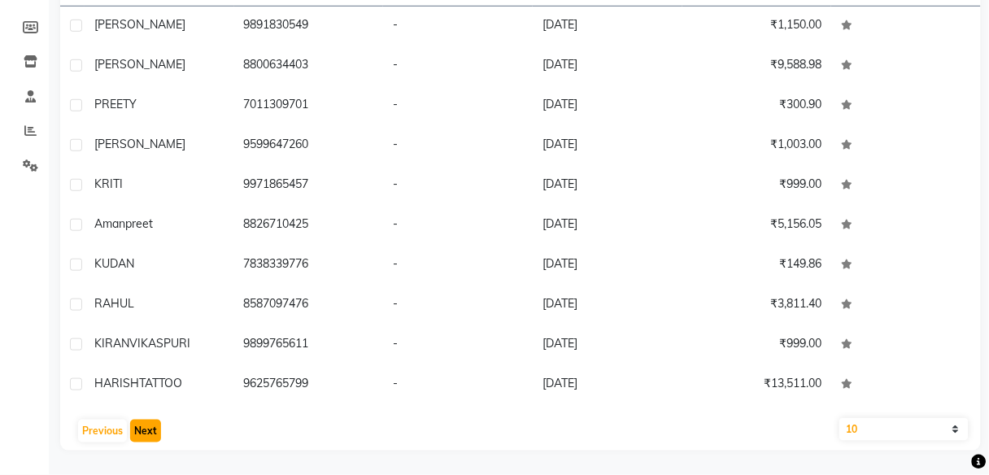
click at [146, 433] on button "Next" at bounding box center [145, 431] width 31 height 23
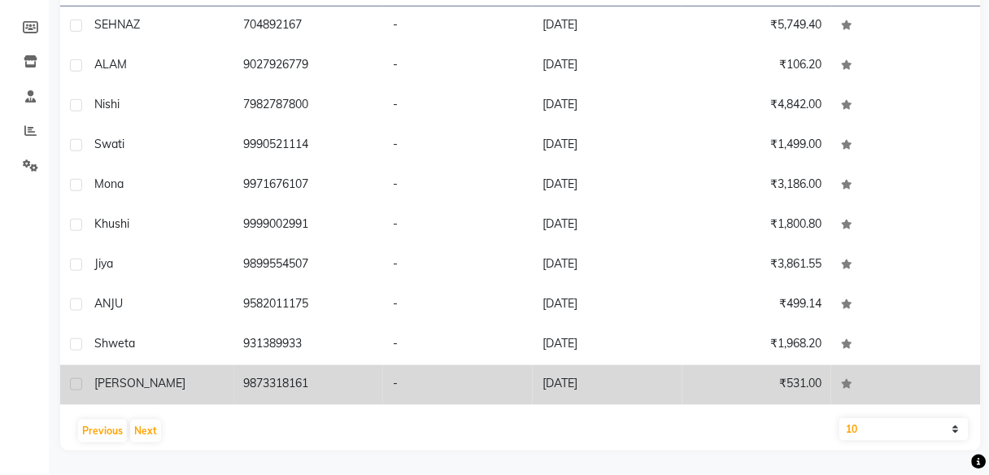
click at [477, 383] on td "-" at bounding box center [458, 385] width 150 height 40
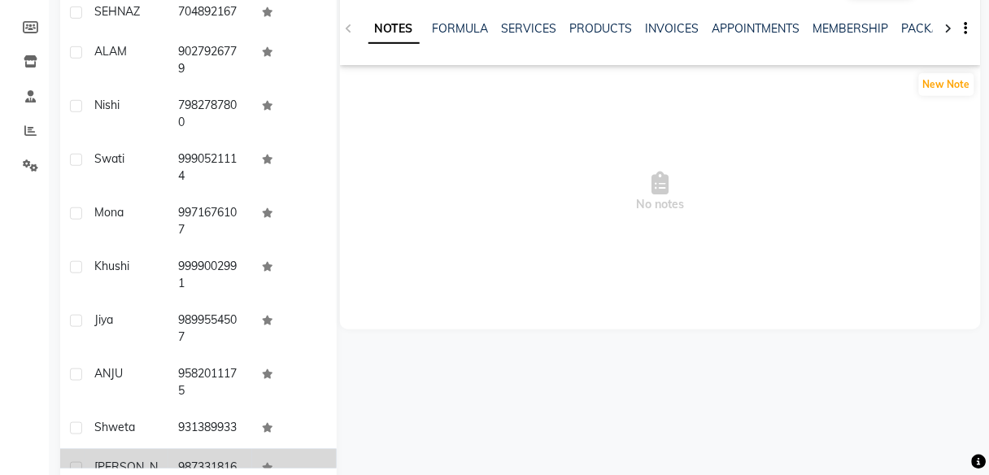
click at [351, 26] on div "NOTES FORMULA SERVICES PRODUCTS INVOICES APPOINTMENTS MEMBERSHIP PACKAGES VOUCH…" at bounding box center [660, 29] width 641 height 56
click at [350, 26] on div "NOTES FORMULA SERVICES PRODUCTS INVOICES APPOINTMENTS MEMBERSHIP PACKAGES VOUCH…" at bounding box center [660, 29] width 641 height 56
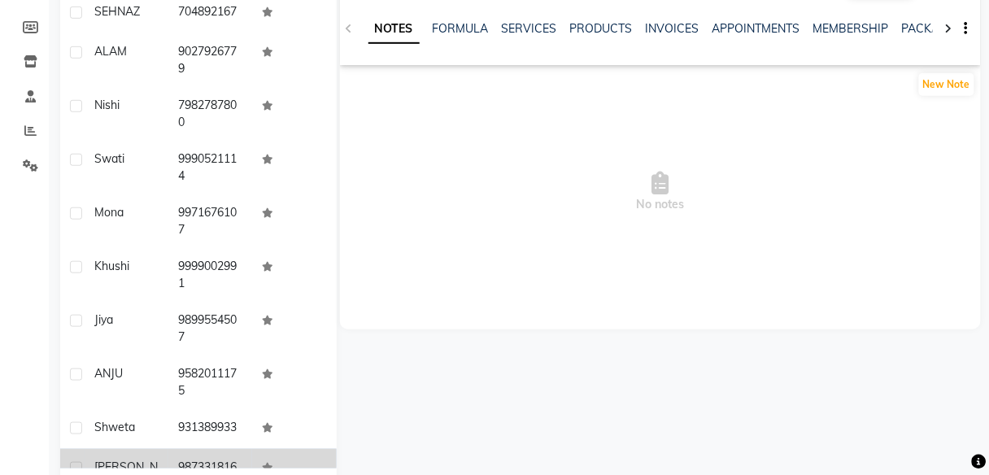
click at [350, 26] on div "NOTES FORMULA SERVICES PRODUCTS INVOICES APPOINTMENTS MEMBERSHIP PACKAGES VOUCH…" at bounding box center [660, 29] width 641 height 56
drag, startPoint x: 393, startPoint y: 145, endPoint x: 430, endPoint y: 134, distance: 38.9
click at [430, 134] on span "No notes" at bounding box center [660, 192] width 641 height 163
